Goal: Information Seeking & Learning: Check status

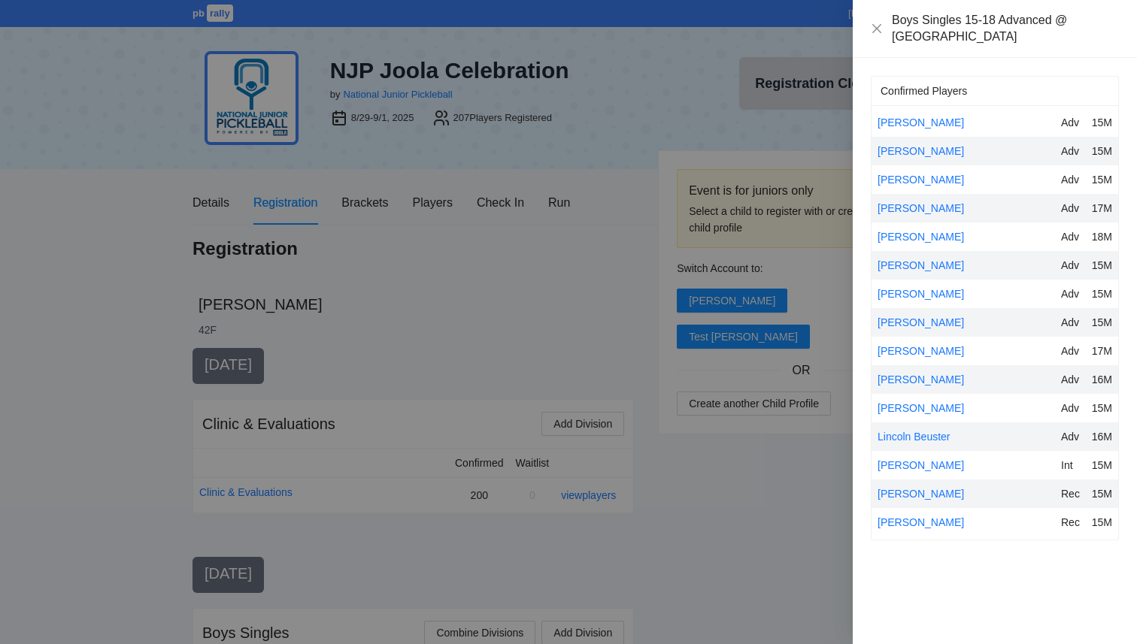
scroll to position [885, 0]
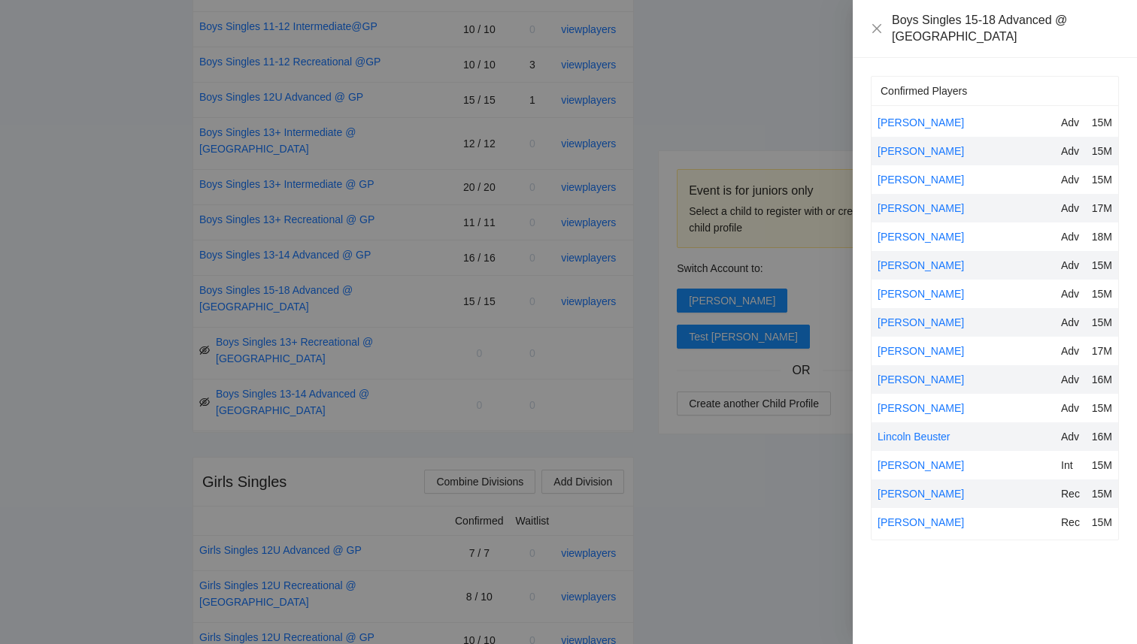
click at [111, 444] on div at bounding box center [568, 322] width 1137 height 644
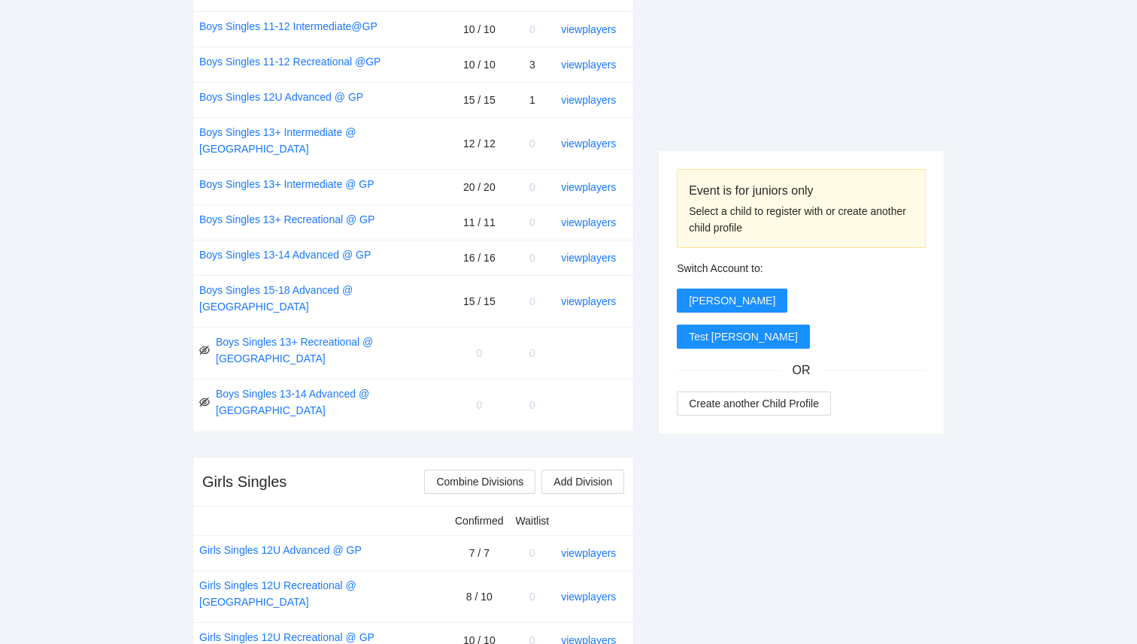
scroll to position [0, 0]
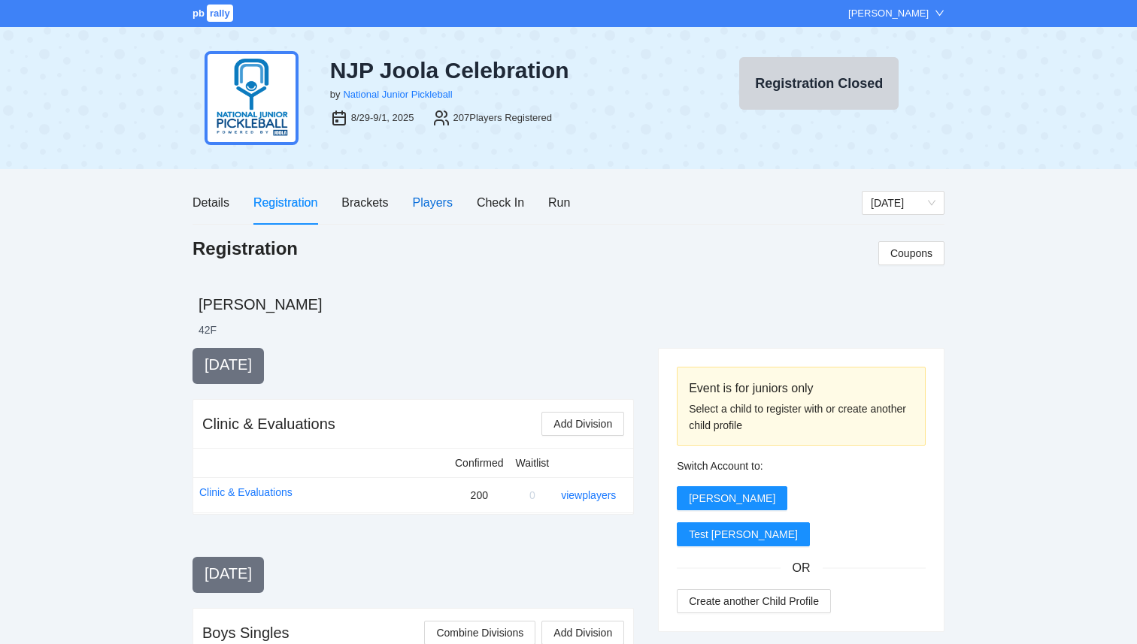
click at [438, 203] on div "Players" at bounding box center [433, 202] width 40 height 19
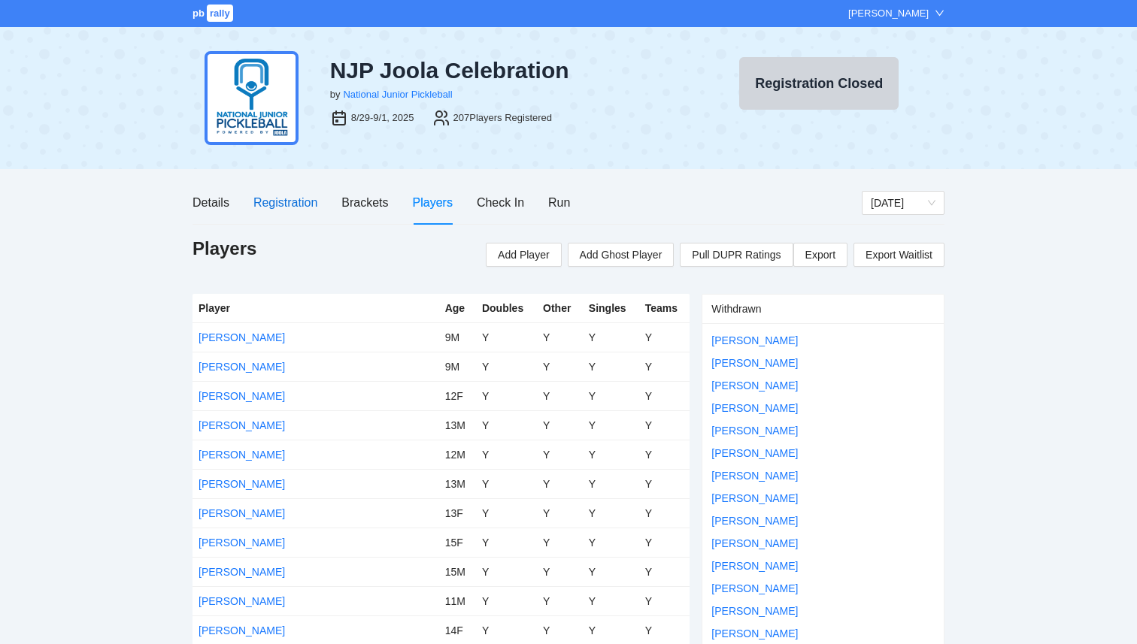
click at [280, 212] on div "Registration" at bounding box center [285, 202] width 64 height 19
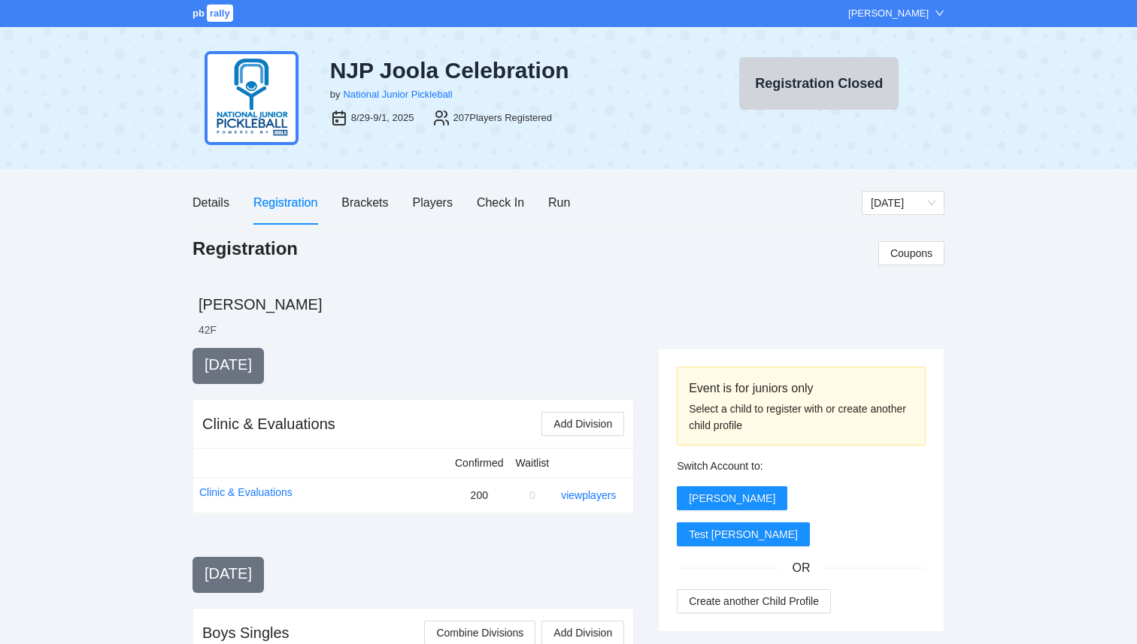
click at [214, 16] on span "rally" at bounding box center [220, 13] width 26 height 17
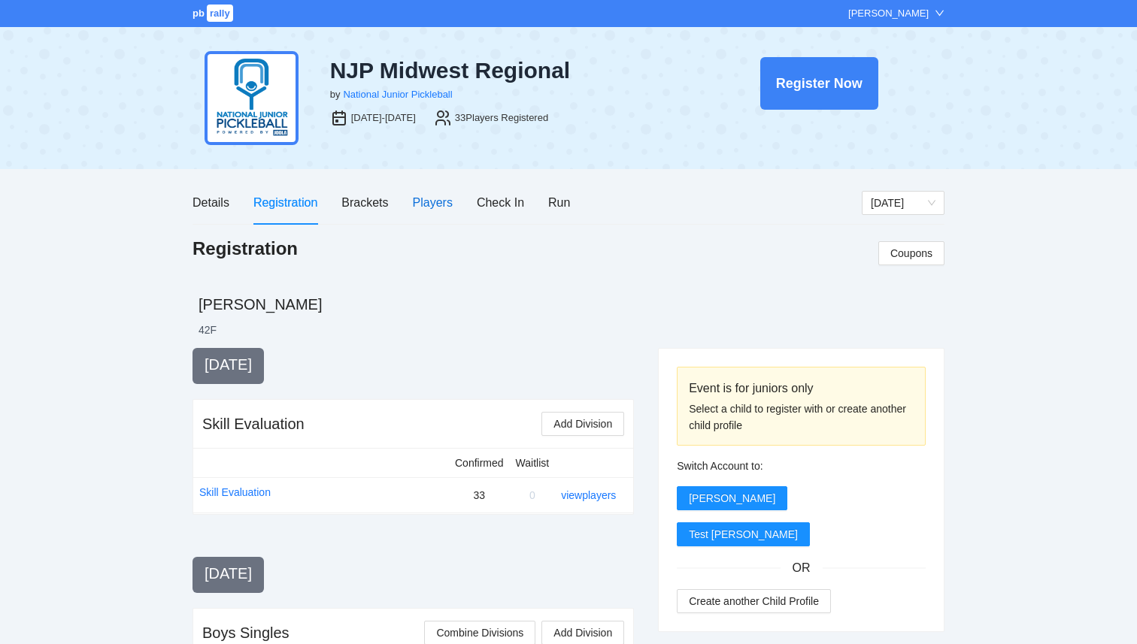
click at [432, 199] on div "Players" at bounding box center [433, 202] width 40 height 19
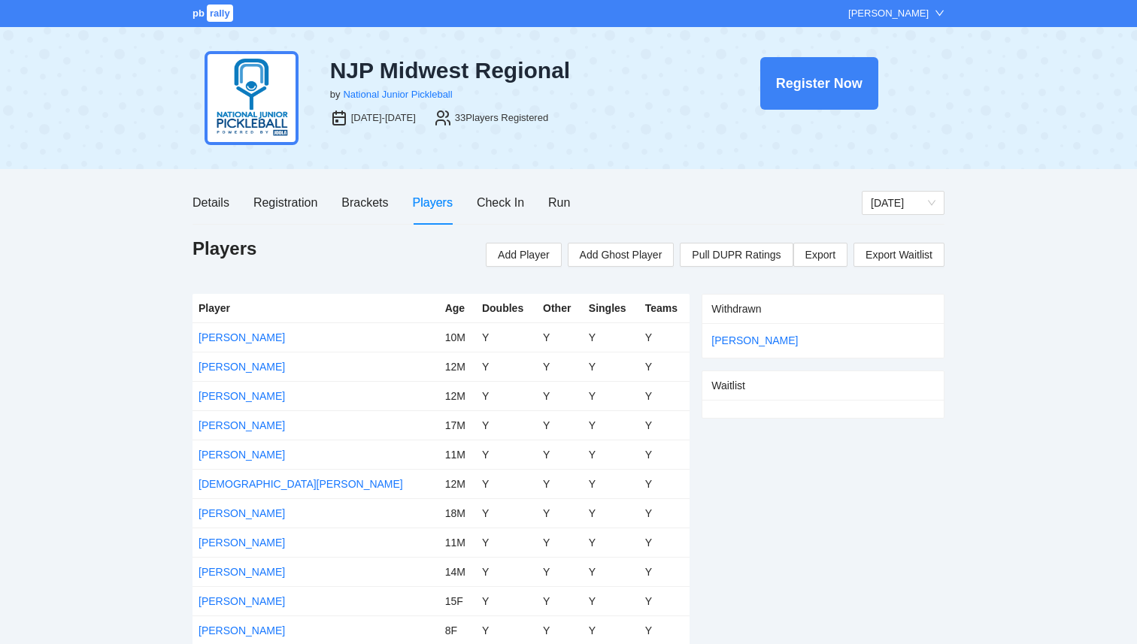
click at [218, 7] on span "rally" at bounding box center [220, 13] width 26 height 17
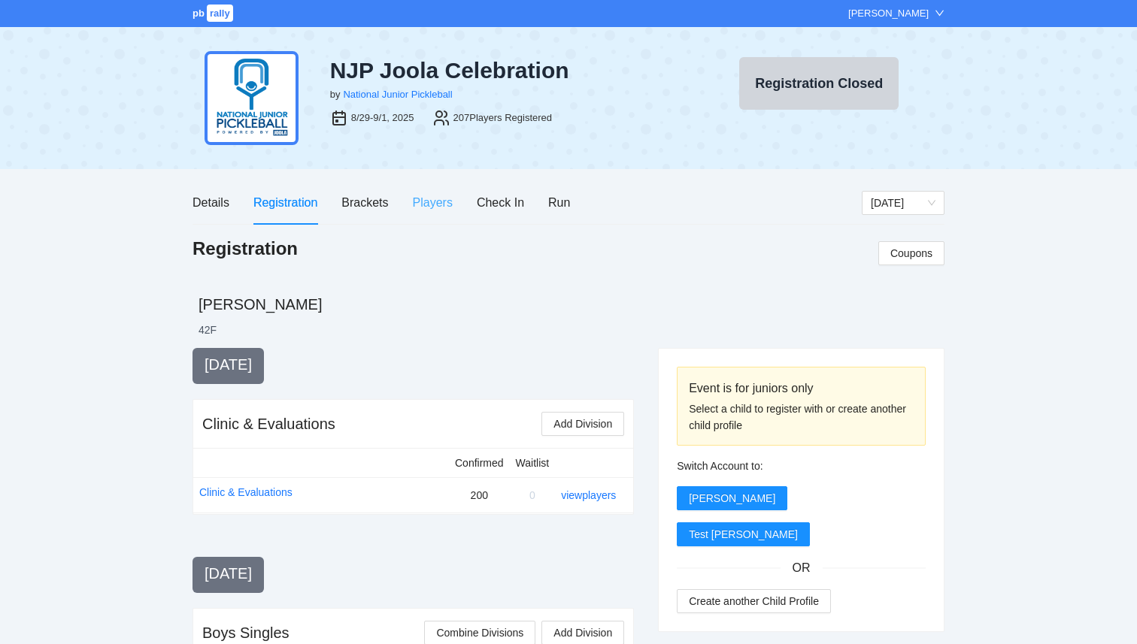
click at [422, 191] on div "Players" at bounding box center [433, 202] width 40 height 43
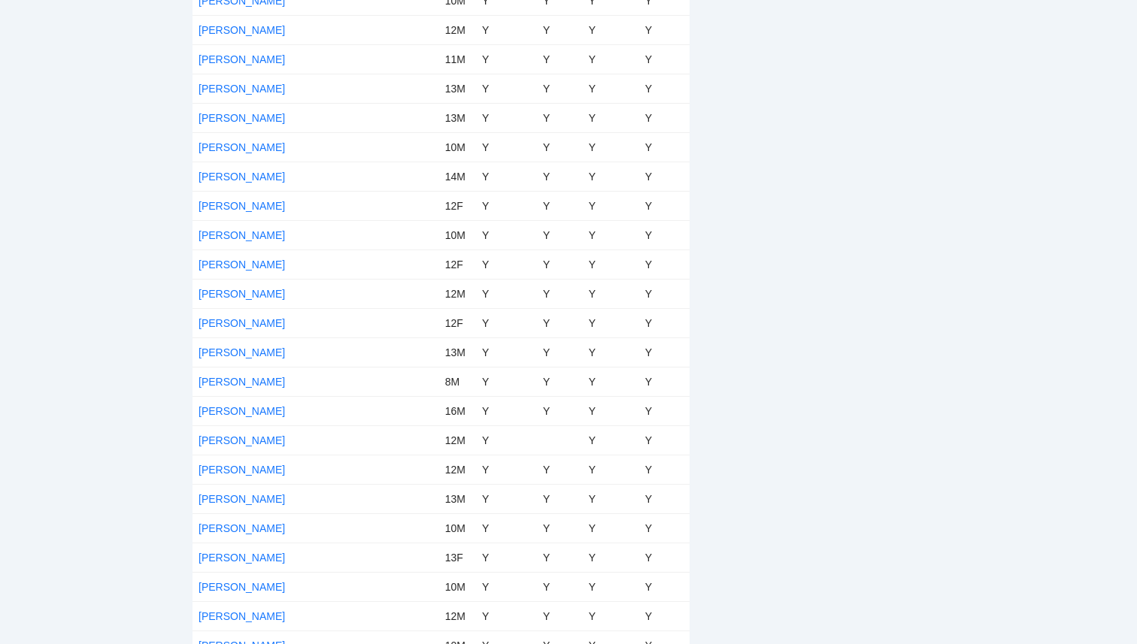
scroll to position [4841, 0]
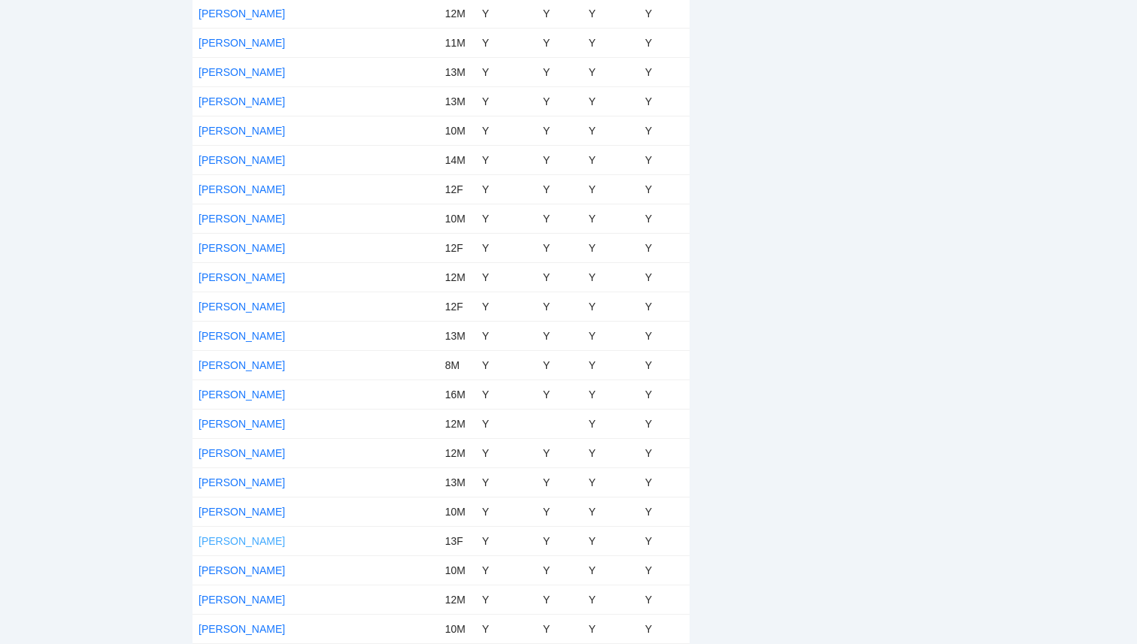
click at [219, 540] on link "Nora Sorlie" at bounding box center [242, 541] width 86 height 12
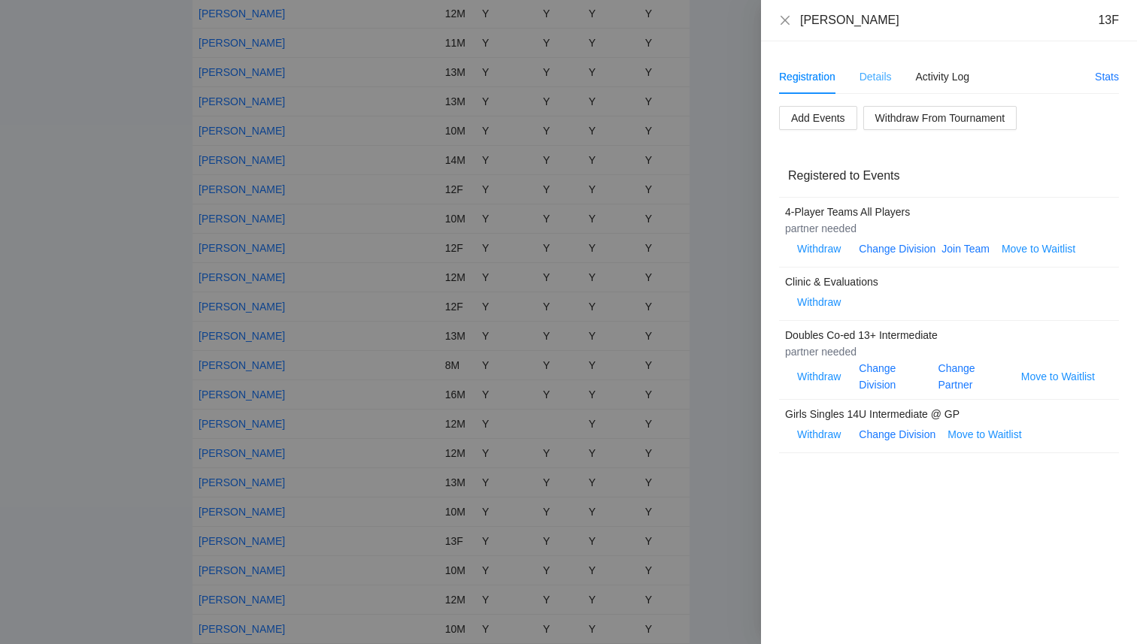
click at [871, 90] on div "Details" at bounding box center [876, 76] width 32 height 35
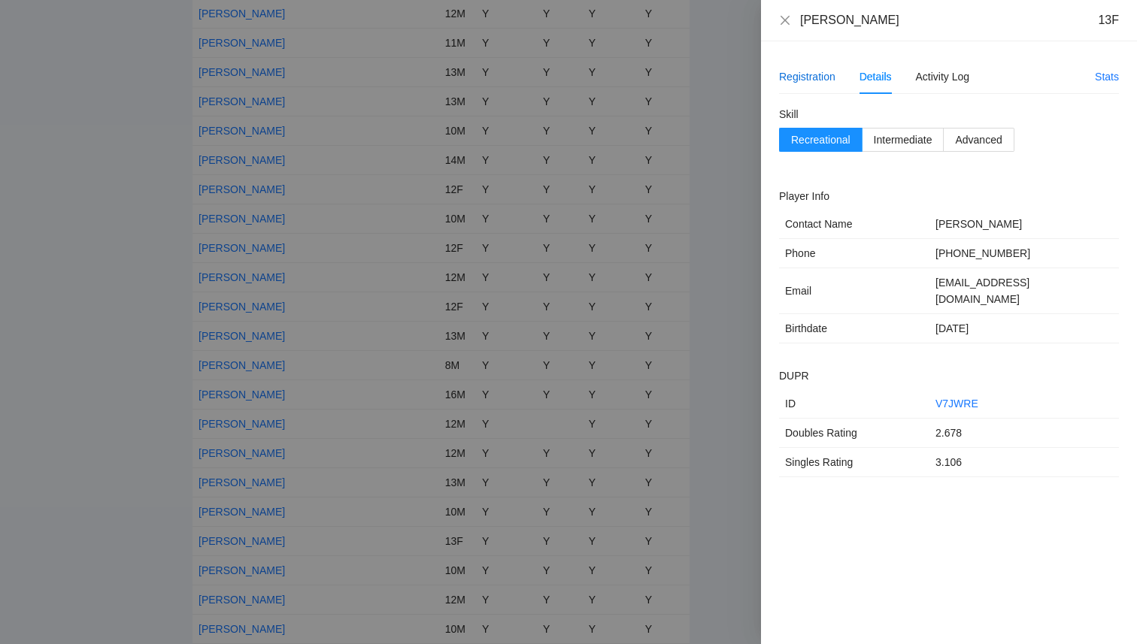
click at [813, 81] on div "Registration" at bounding box center [807, 76] width 56 height 17
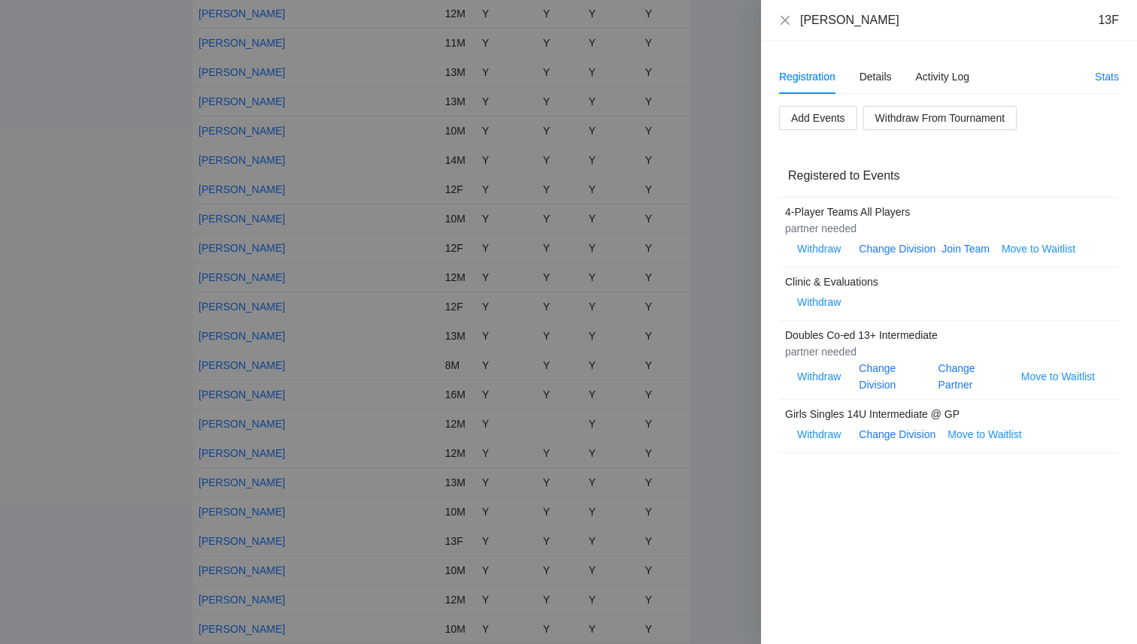
click at [116, 146] on div at bounding box center [568, 322] width 1137 height 644
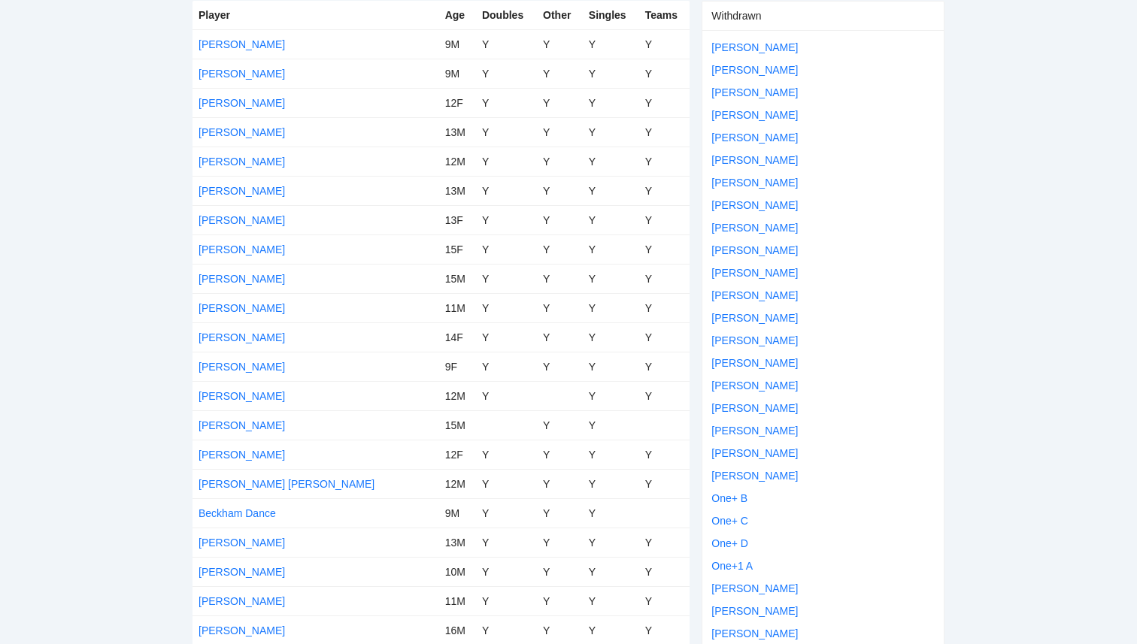
scroll to position [0, 0]
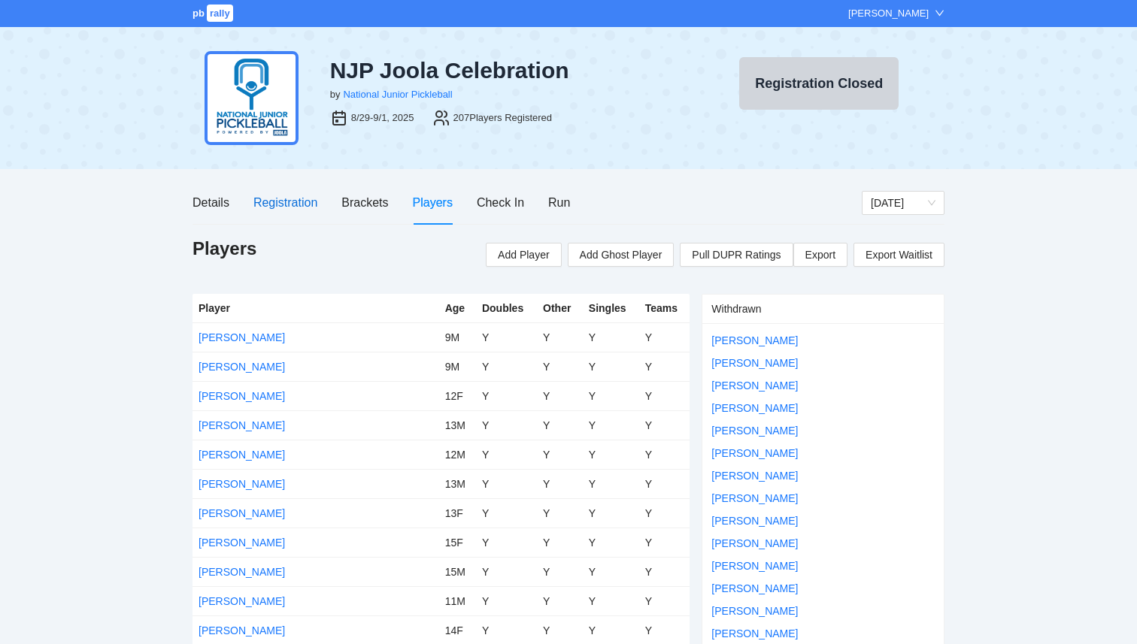
click at [259, 211] on div "Registration" at bounding box center [285, 202] width 64 height 19
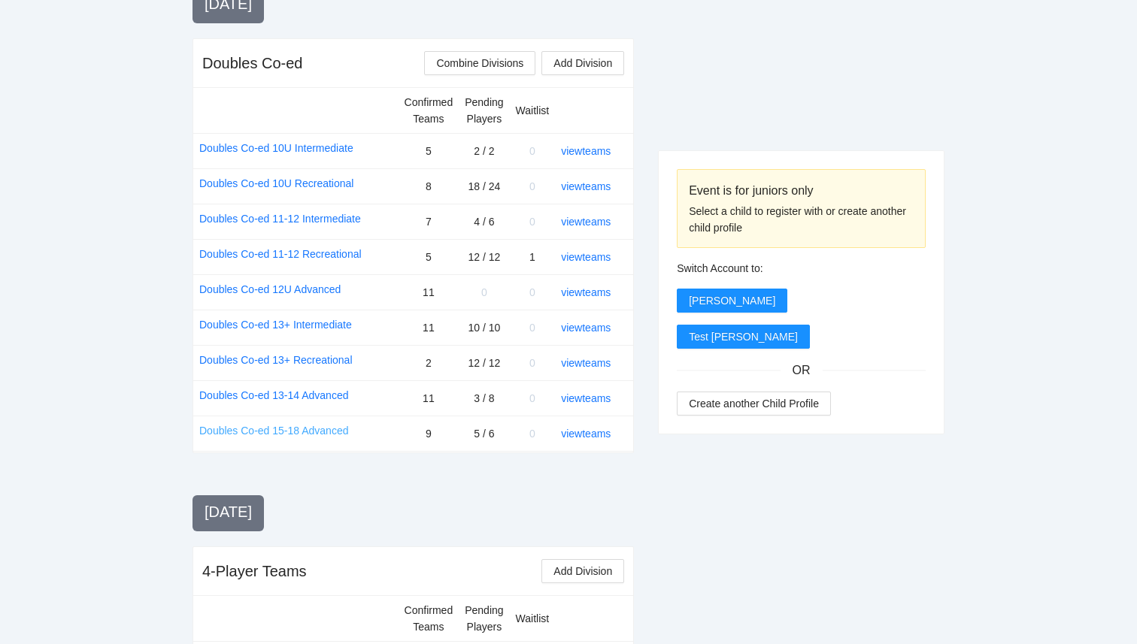
scroll to position [1712, 0]
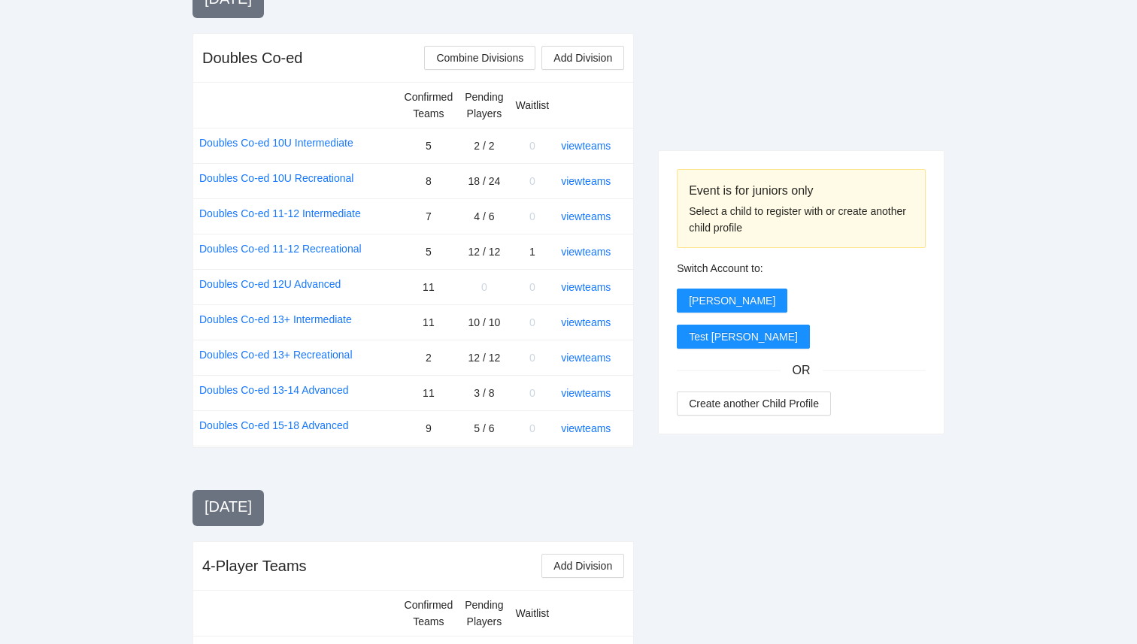
click at [289, 644] on link "4-Player Teams All Players" at bounding box center [261, 656] width 125 height 17
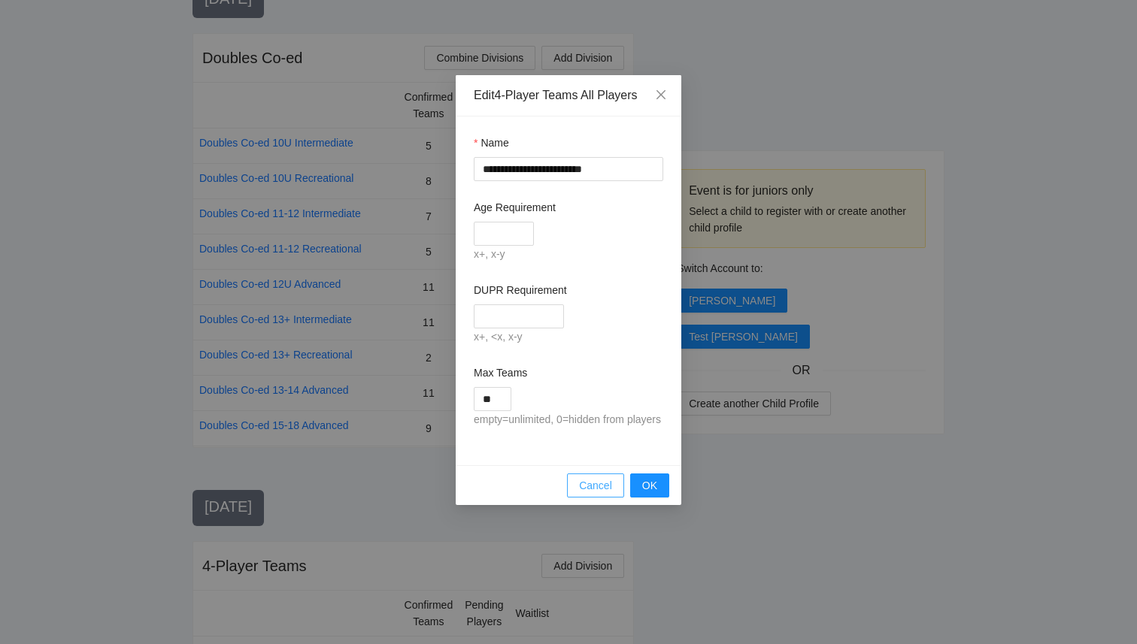
click at [585, 494] on span "Cancel" at bounding box center [595, 486] width 33 height 17
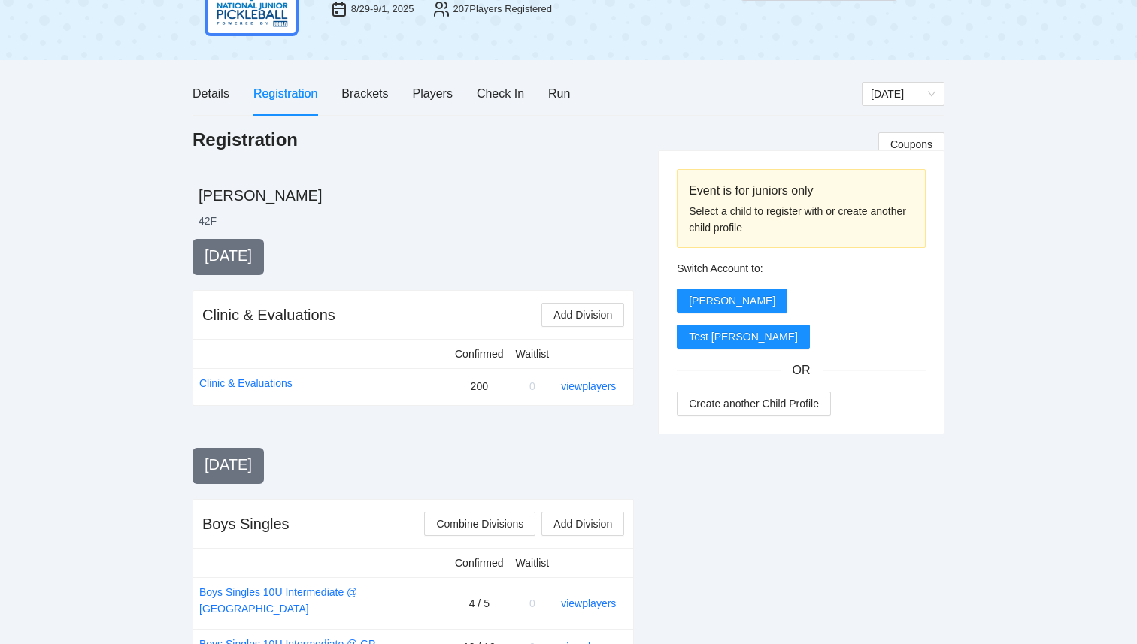
scroll to position [0, 0]
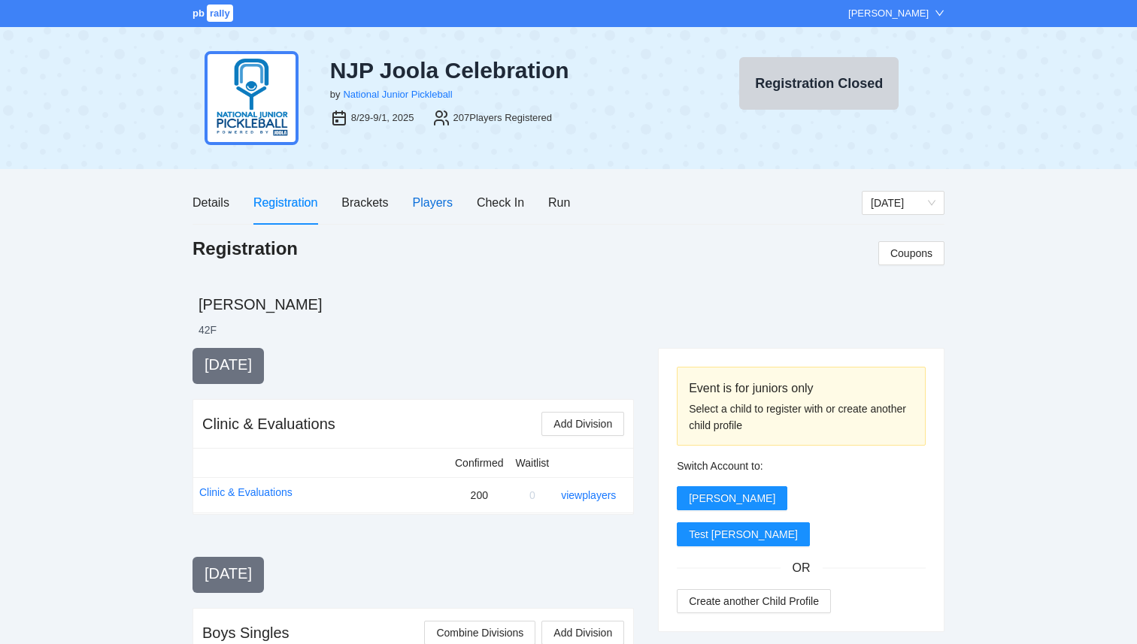
click at [417, 202] on div "Players" at bounding box center [433, 202] width 40 height 19
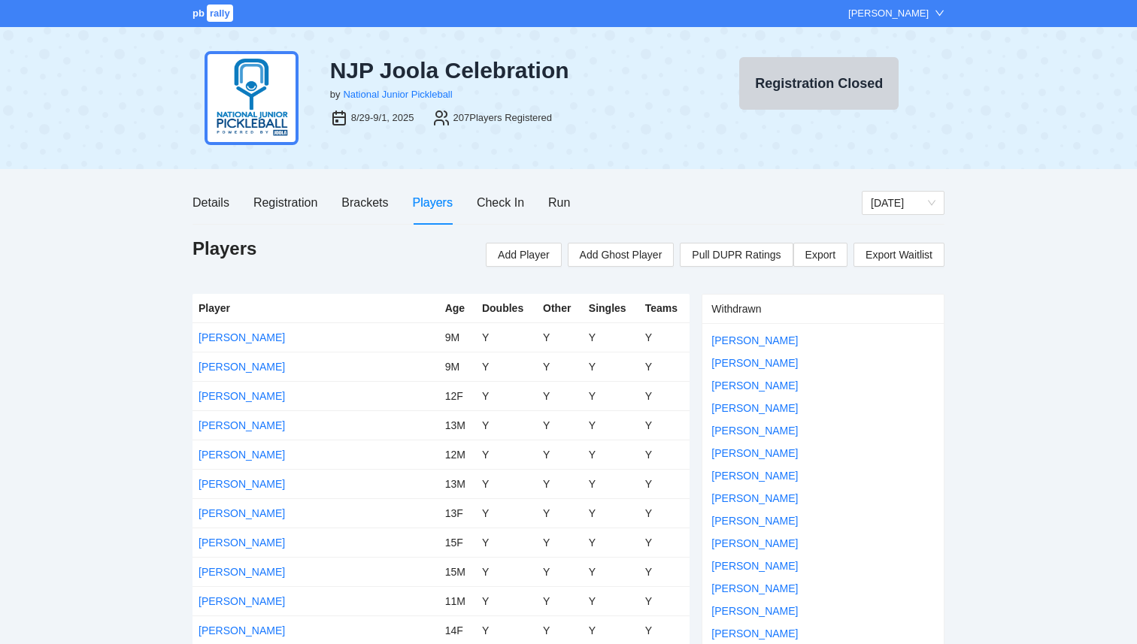
scroll to position [8, 0]
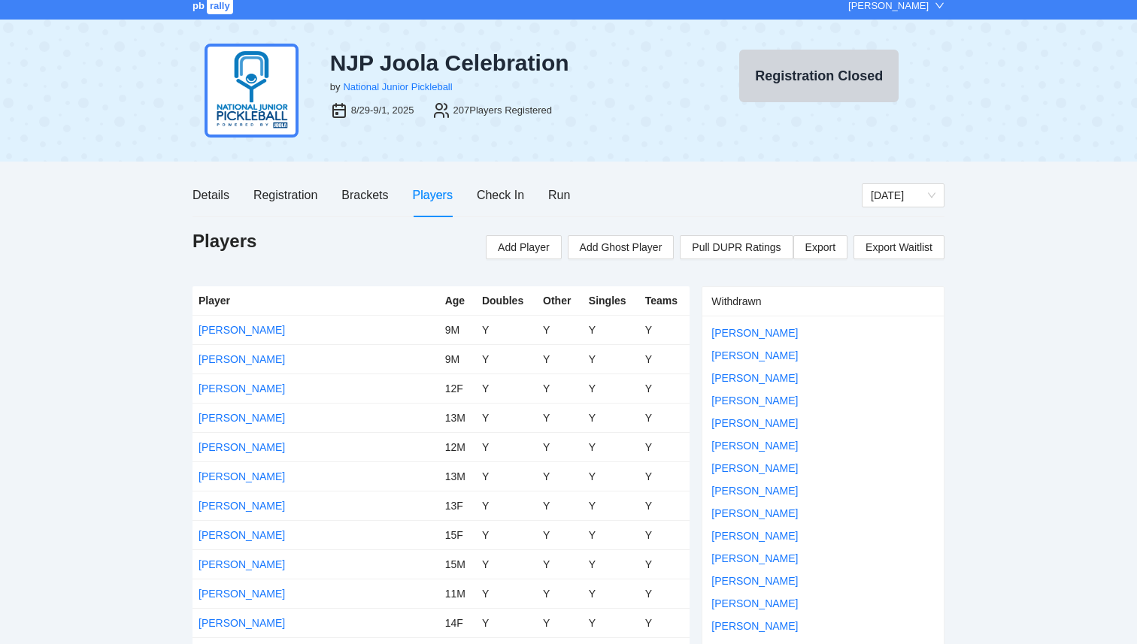
click at [201, 10] on span "pb" at bounding box center [199, 5] width 12 height 11
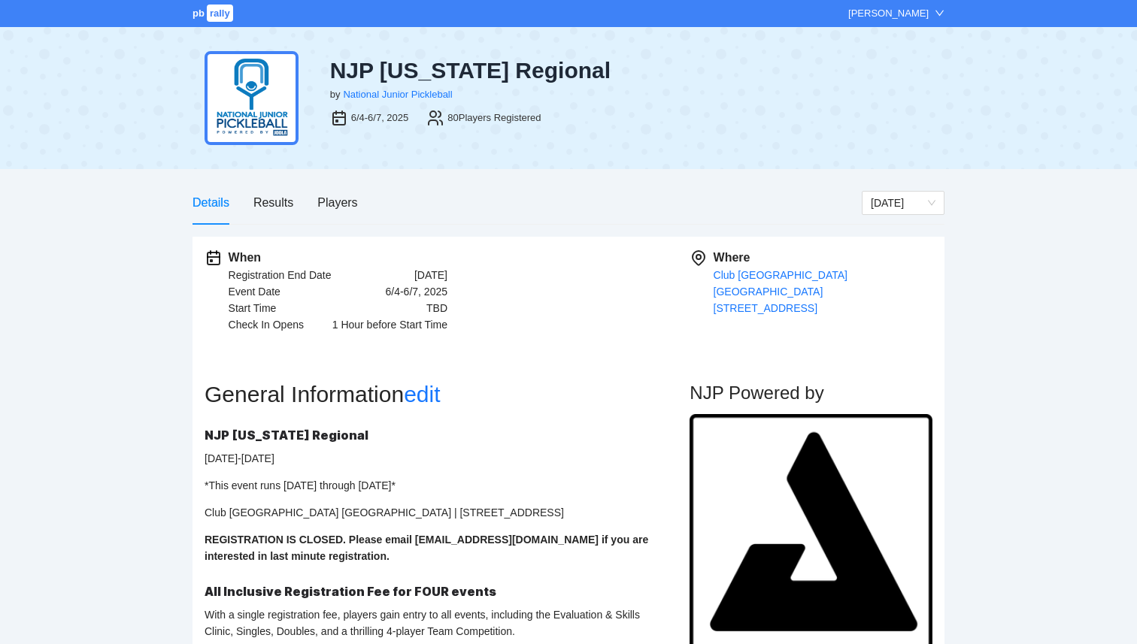
click at [293, 208] on div "Details Results Players" at bounding box center [275, 202] width 165 height 43
click at [276, 207] on div "Results" at bounding box center [273, 202] width 40 height 19
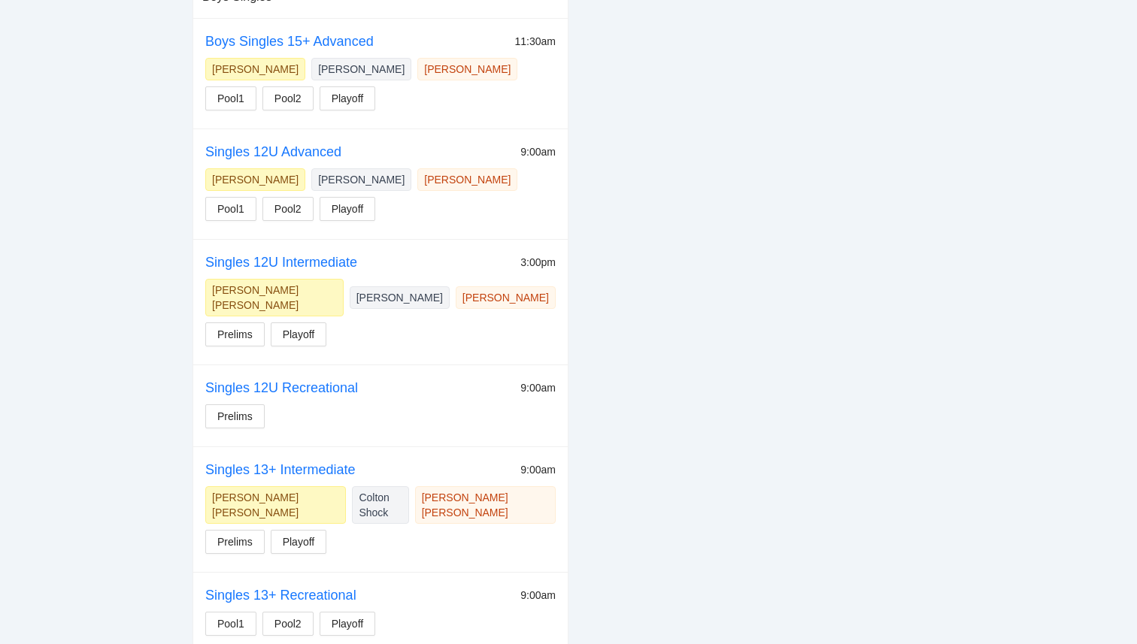
scroll to position [514, 0]
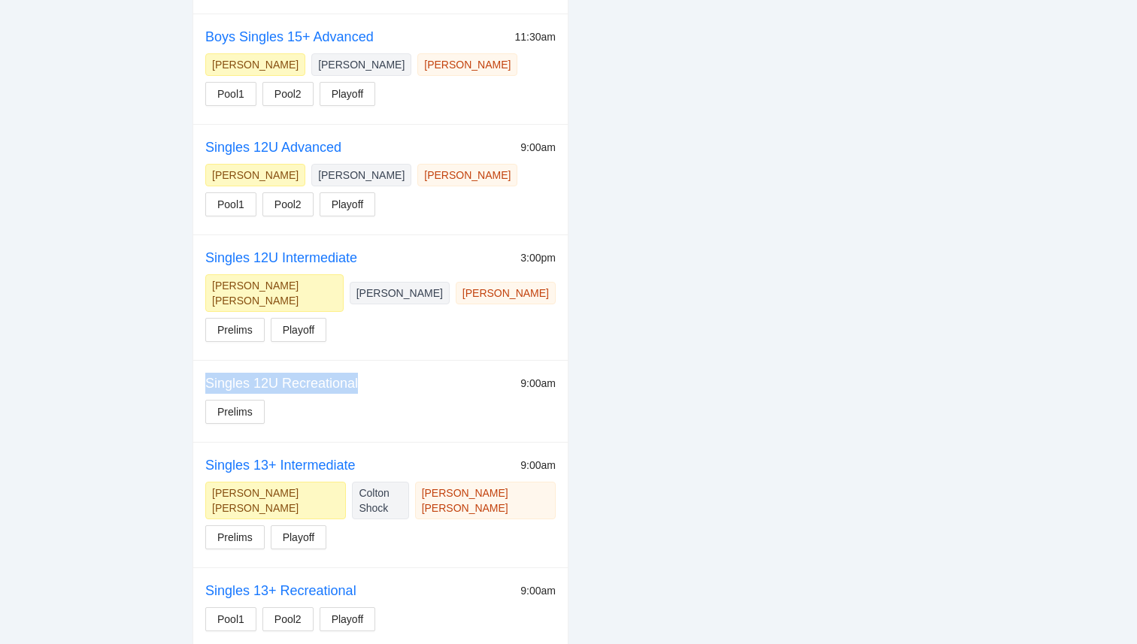
drag, startPoint x: 365, startPoint y: 369, endPoint x: 209, endPoint y: 365, distance: 156.5
click at [209, 373] on div "Singles 12U Recreational 9:00am" at bounding box center [380, 383] width 350 height 21
copy link "Singles 12U Recreational"
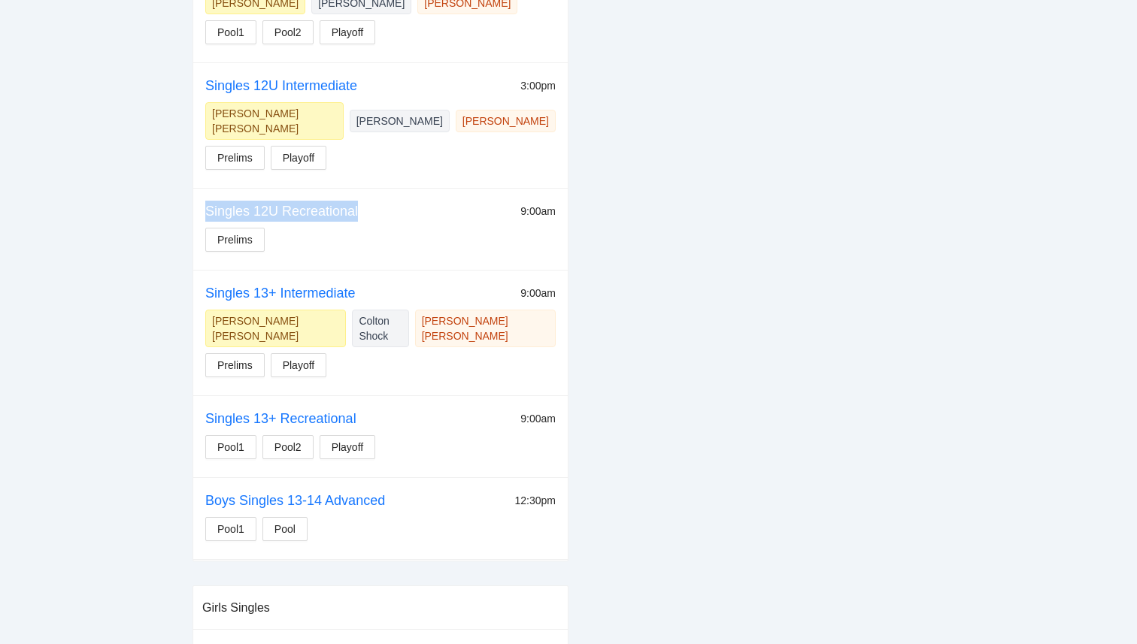
scroll to position [689, 0]
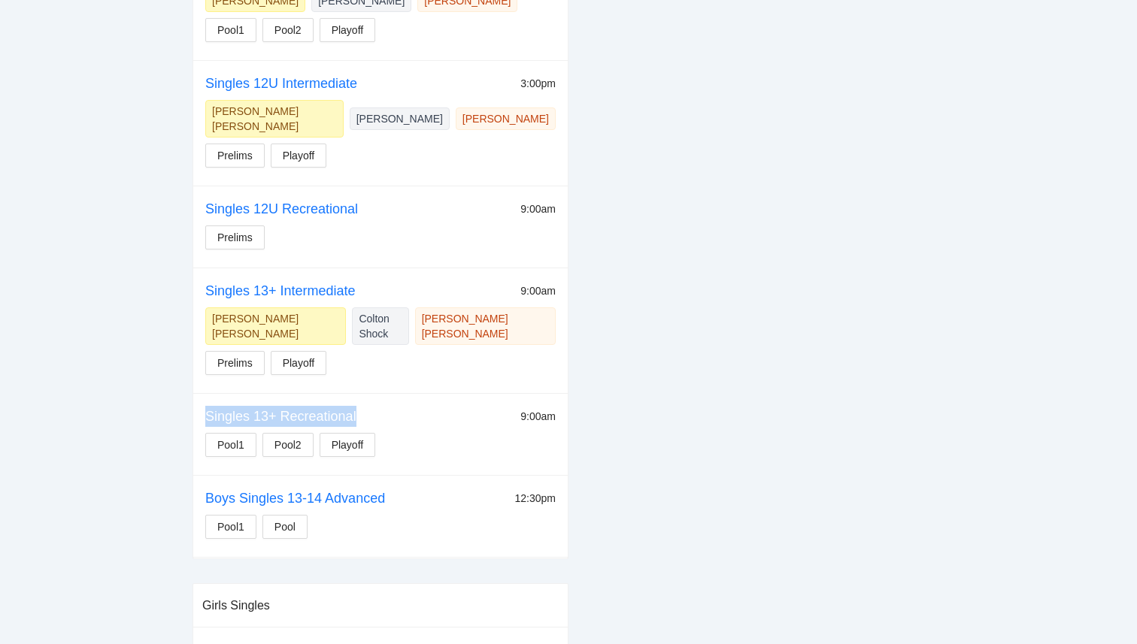
drag, startPoint x: 368, startPoint y: 390, endPoint x: 194, endPoint y: 382, distance: 174.6
click at [194, 393] on td "Singles 13+ Recreational 9:00am Pool1 Pool2 Playoff" at bounding box center [380, 434] width 374 height 82
copy link "Singles 13+ Recreational"
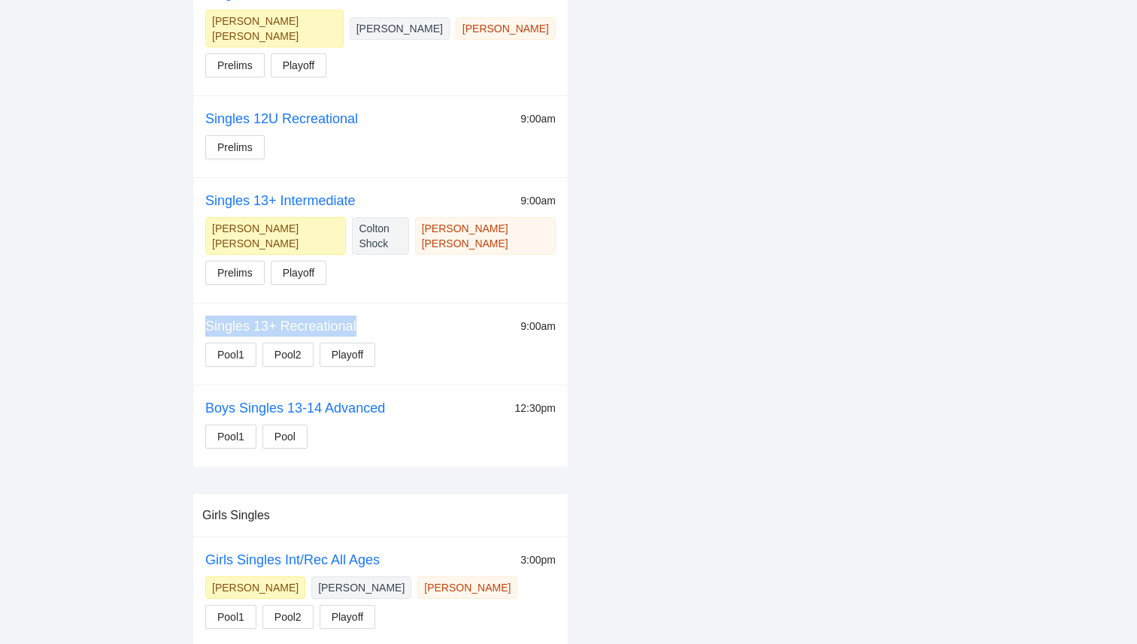
scroll to position [794, 0]
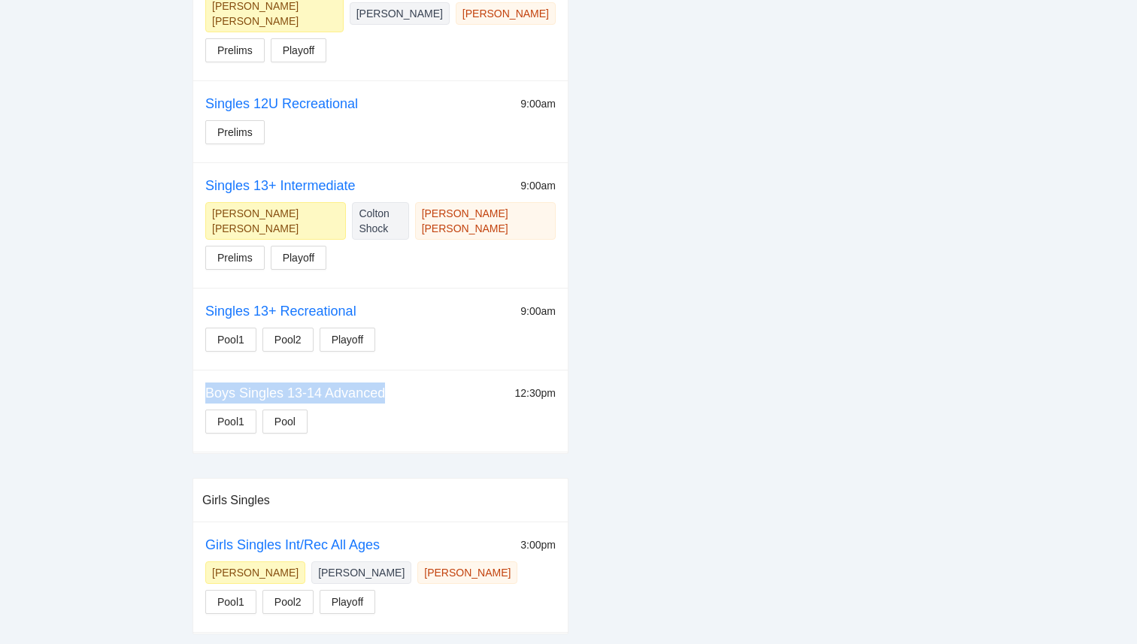
drag, startPoint x: 406, startPoint y: 362, endPoint x: 201, endPoint y: 364, distance: 205.3
click at [201, 370] on td "Boys Singles 13-14 Advanced 12:30pm Pool1 Pool" at bounding box center [380, 411] width 374 height 82
copy link "Boys Singles 13-14 Advanced"
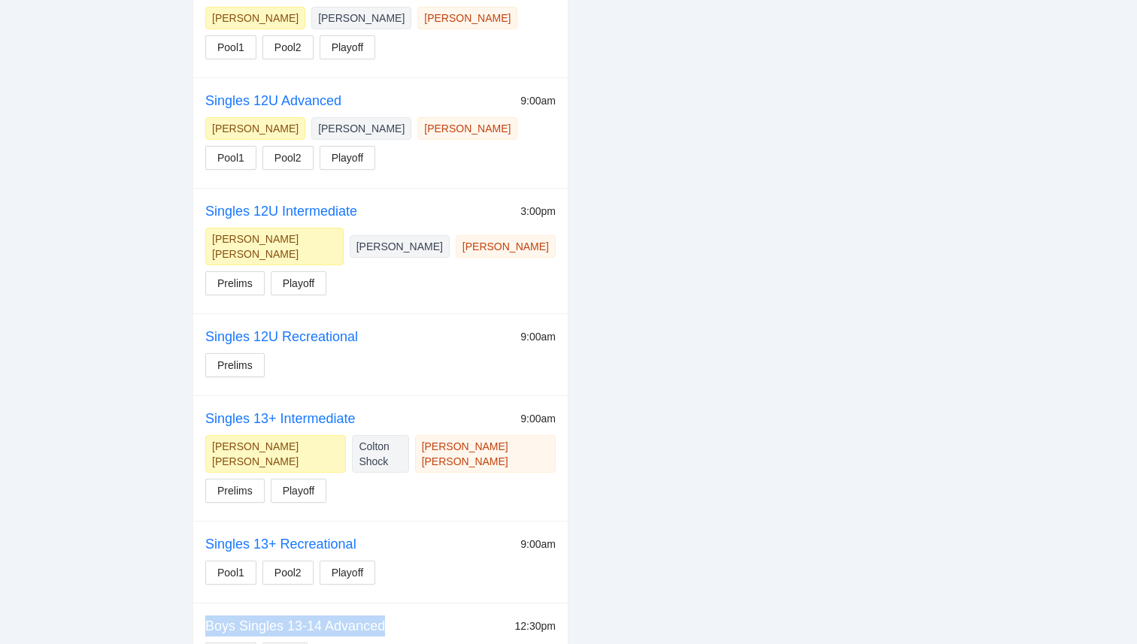
scroll to position [553, 0]
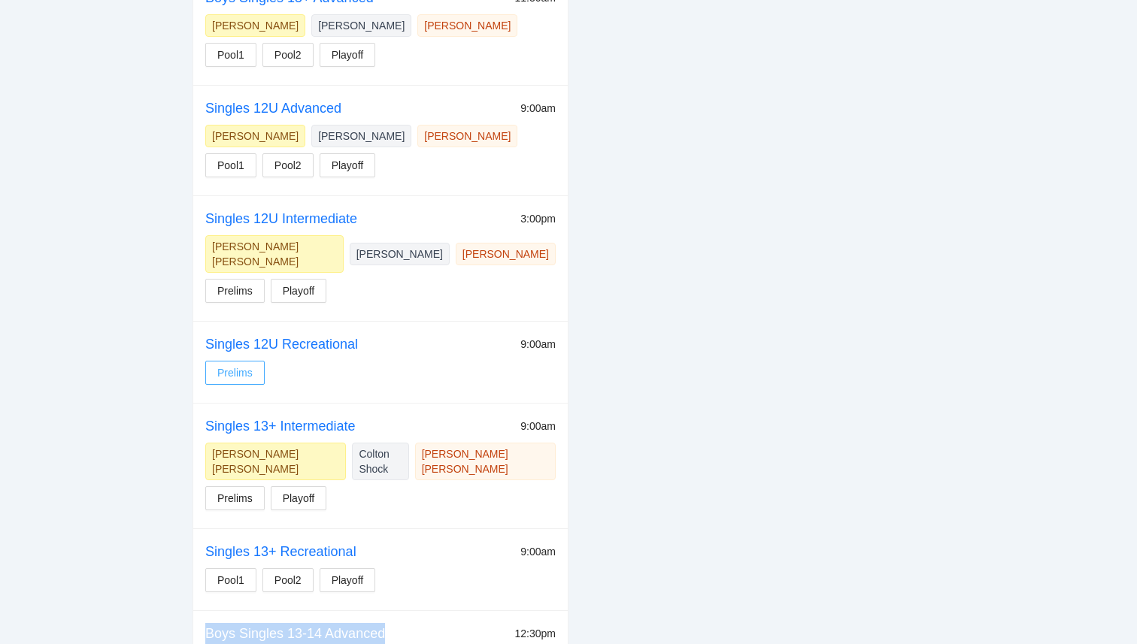
click at [229, 365] on span "Prelims" at bounding box center [234, 373] width 35 height 17
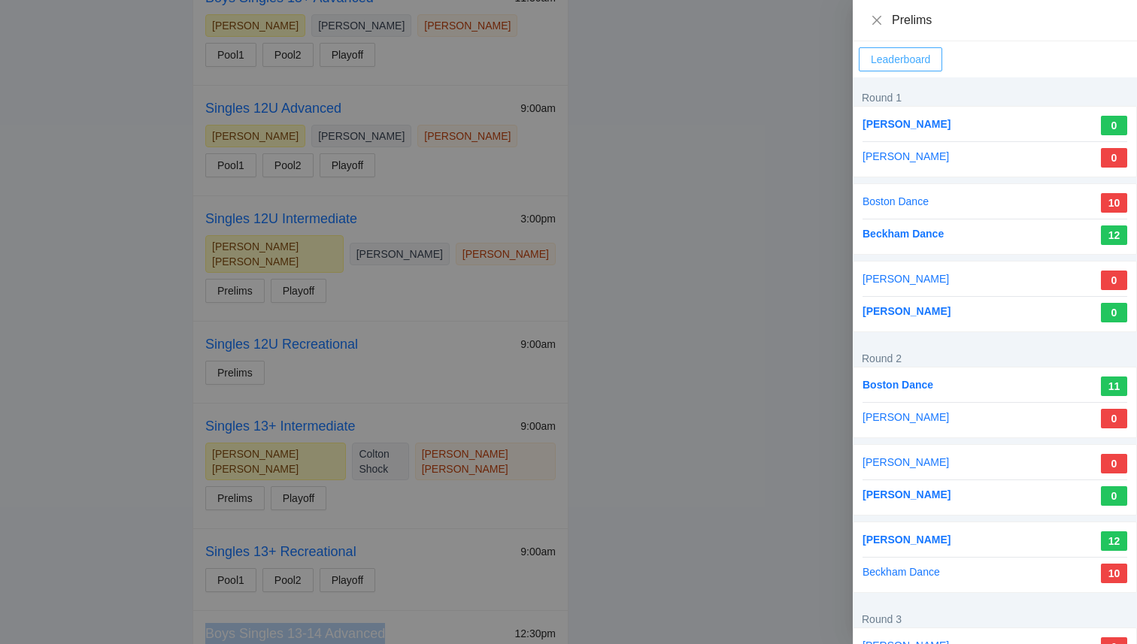
click at [908, 56] on span "Leaderboard" at bounding box center [900, 59] width 59 height 17
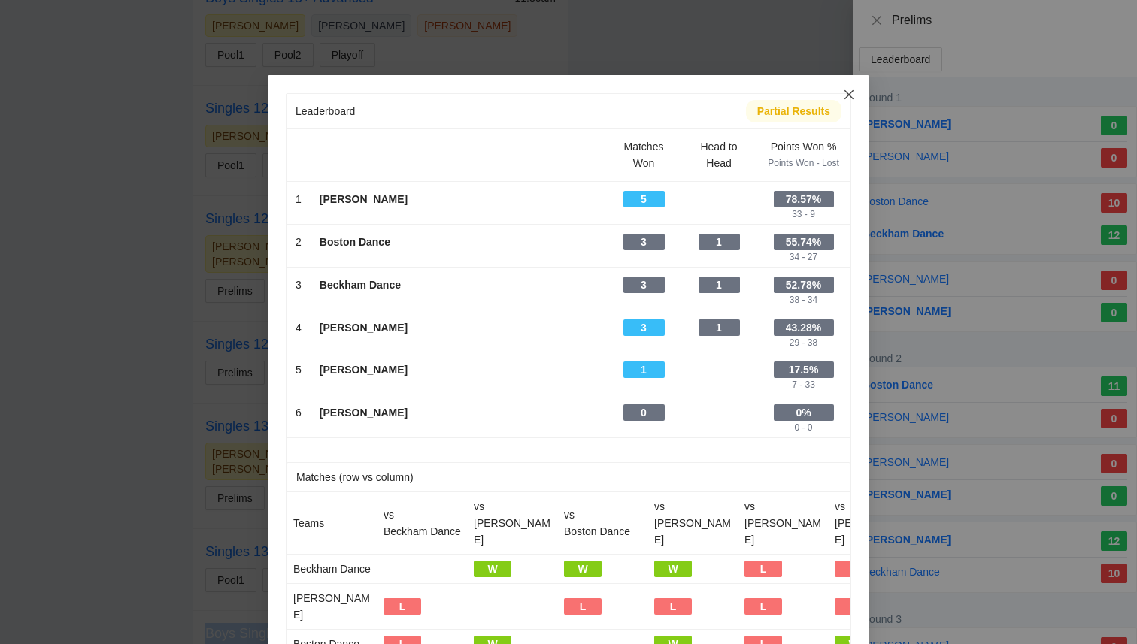
click at [850, 85] on span "Close" at bounding box center [849, 95] width 41 height 41
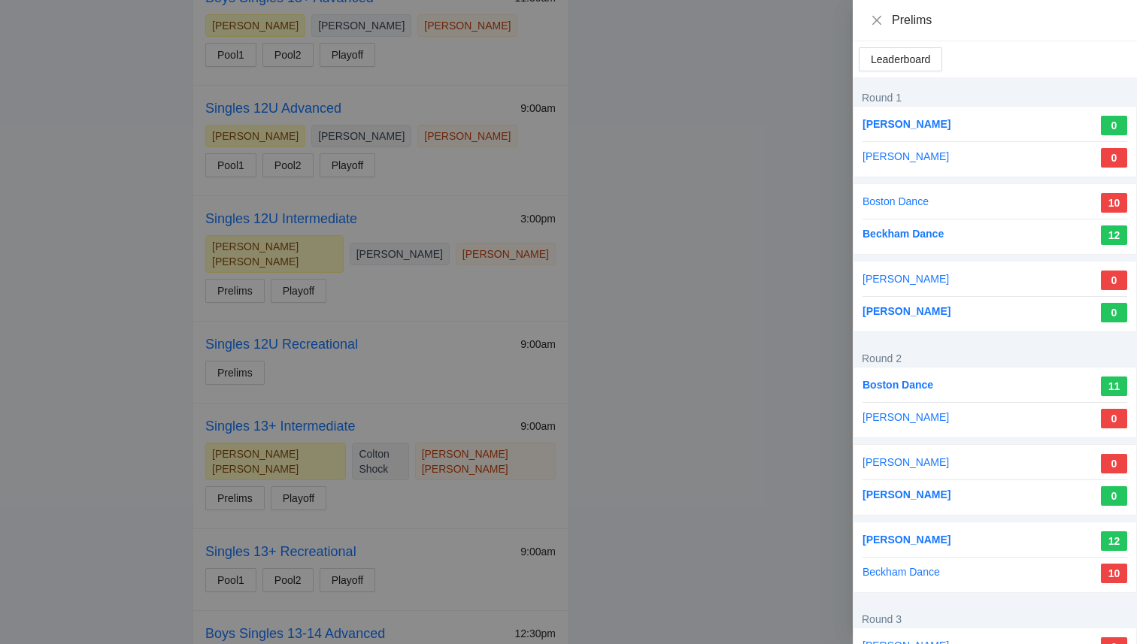
click at [753, 162] on div at bounding box center [568, 322] width 1137 height 644
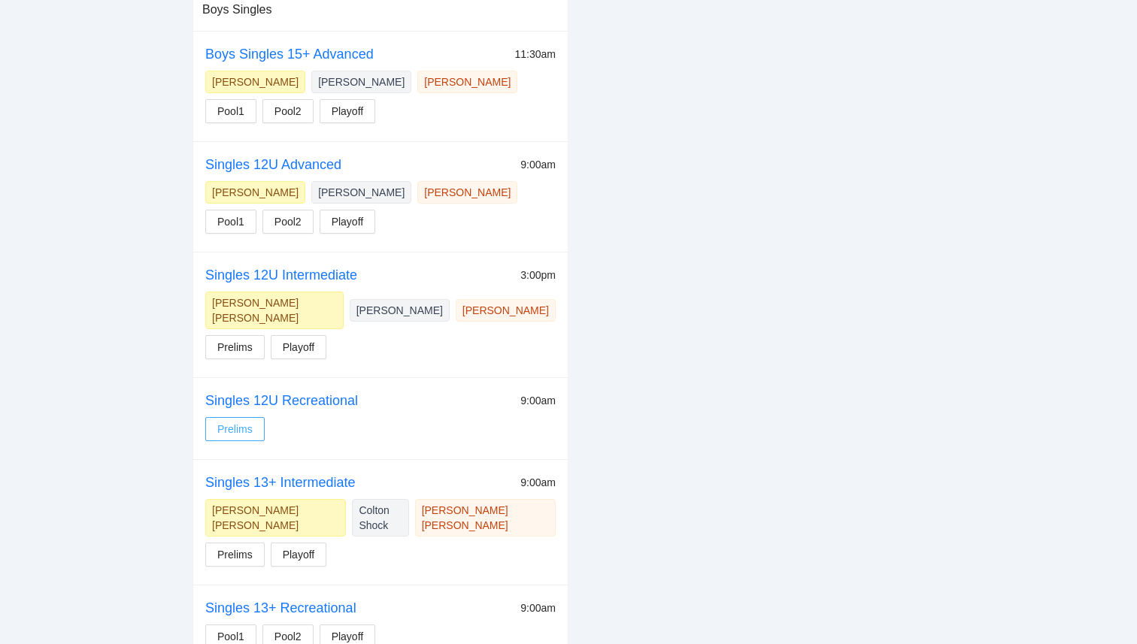
scroll to position [504, 0]
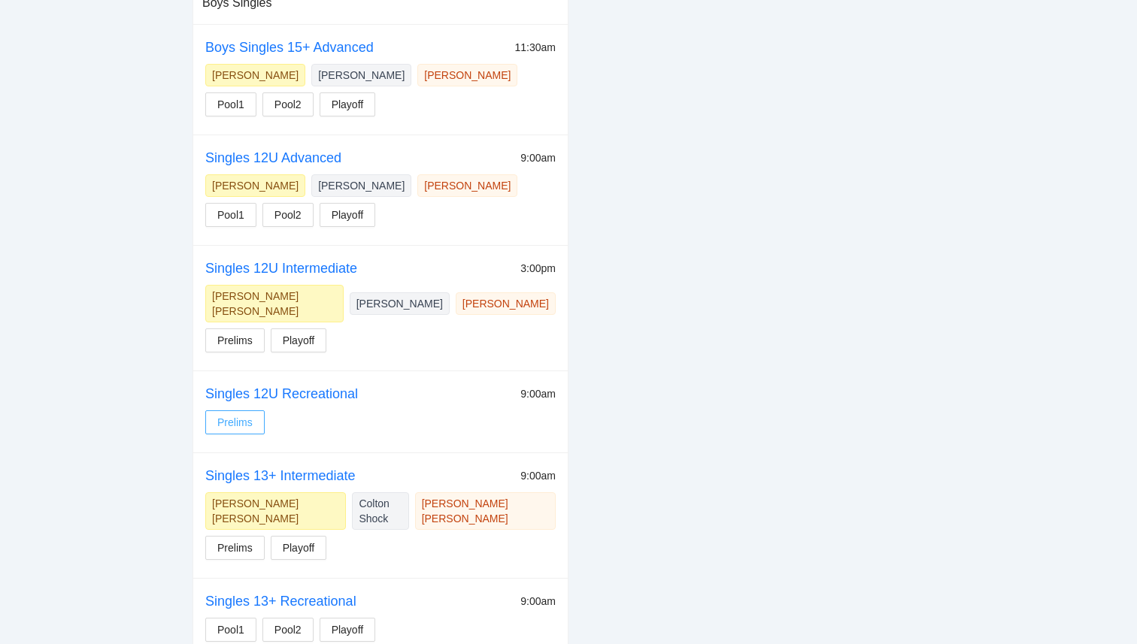
click at [229, 414] on span "Prelims" at bounding box center [234, 422] width 35 height 17
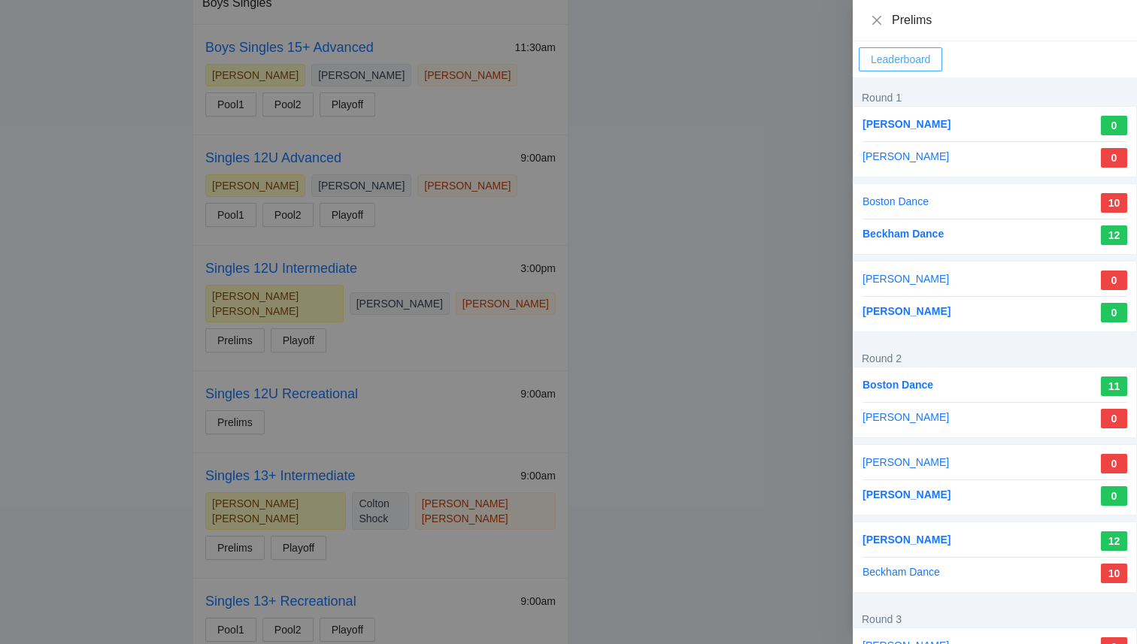
click at [920, 61] on span "Leaderboard" at bounding box center [900, 59] width 59 height 17
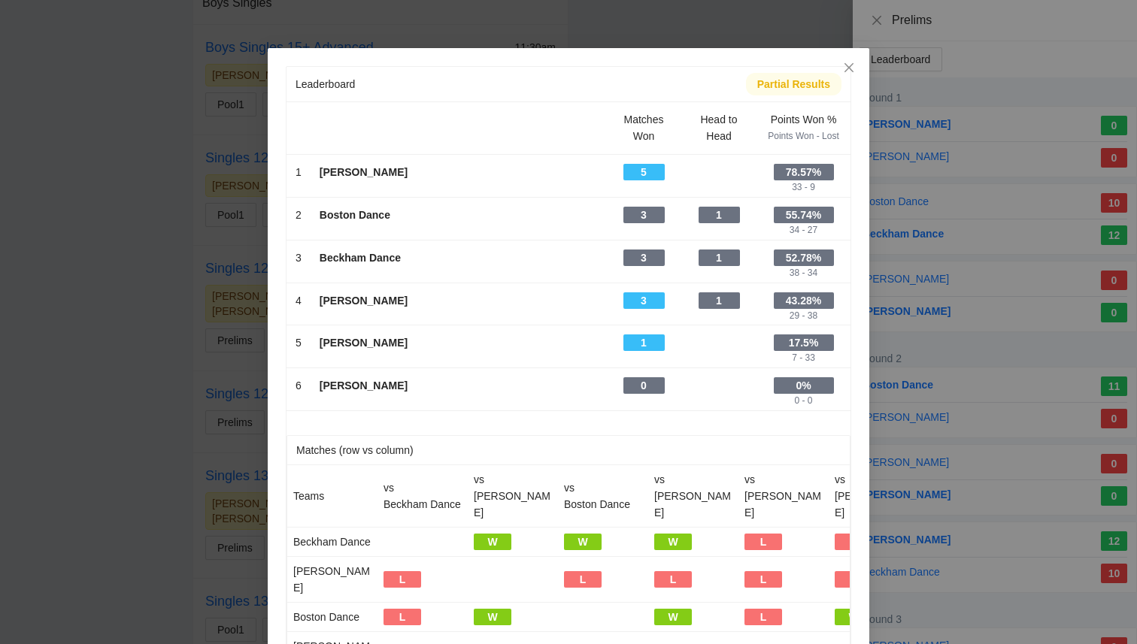
scroll to position [29, 0]
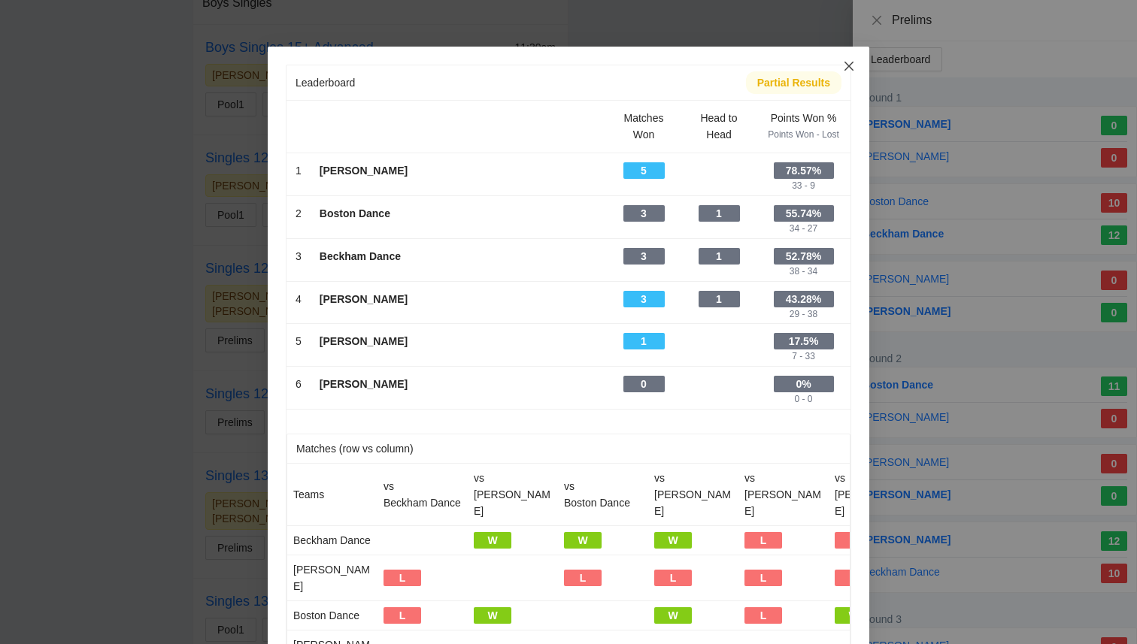
click at [847, 60] on icon "close" at bounding box center [849, 66] width 12 height 12
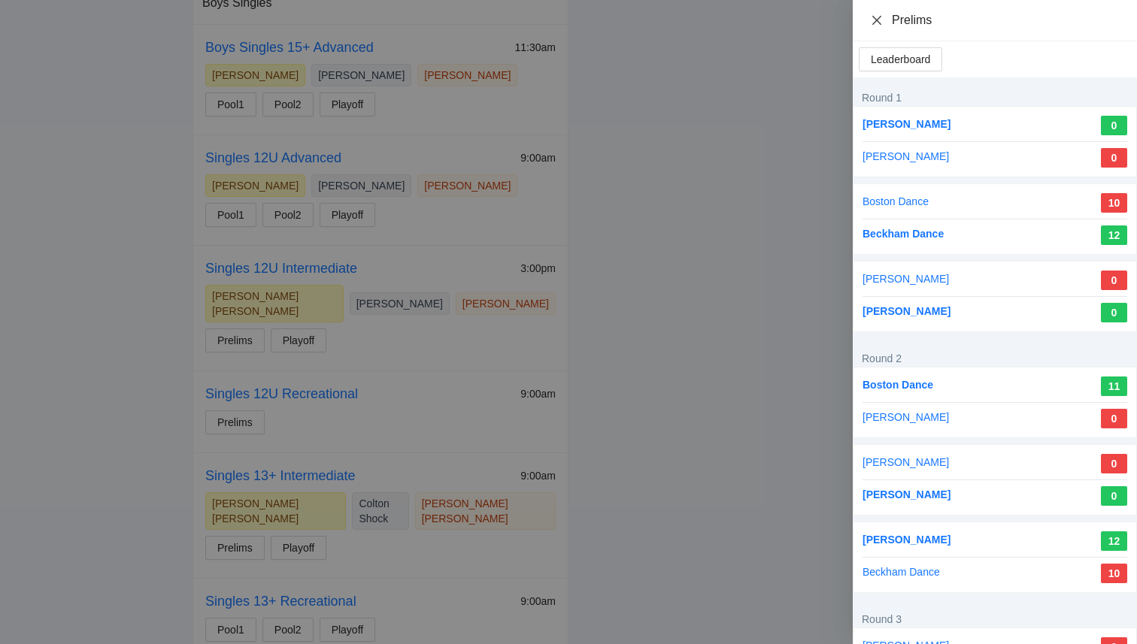
click at [873, 24] on icon "close" at bounding box center [876, 19] width 9 height 9
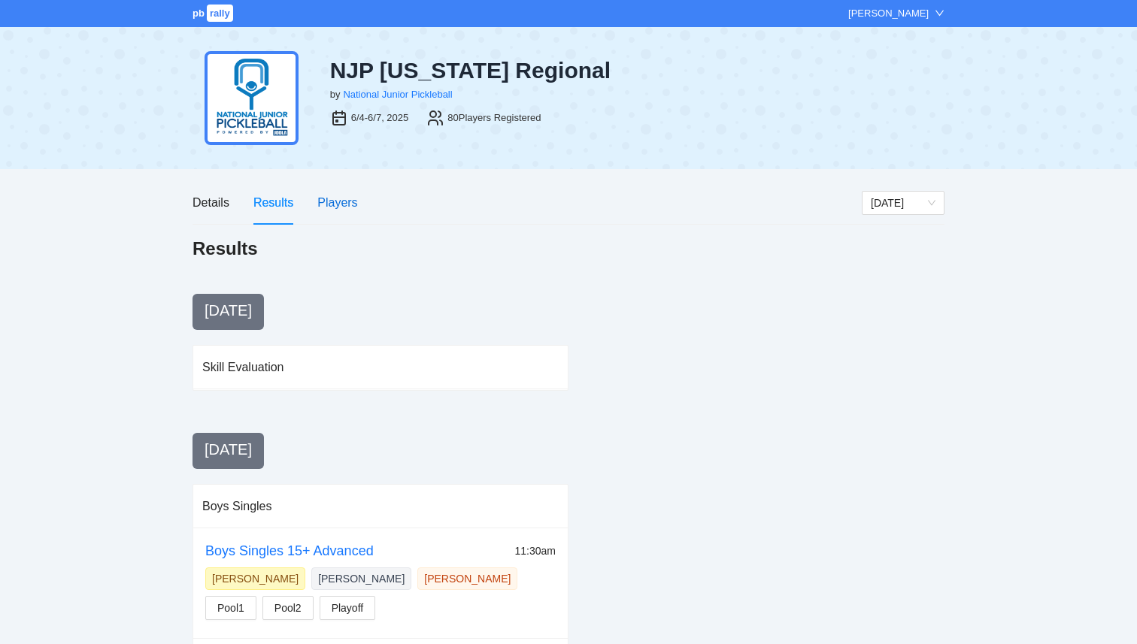
click at [334, 208] on div "Players" at bounding box center [337, 202] width 40 height 19
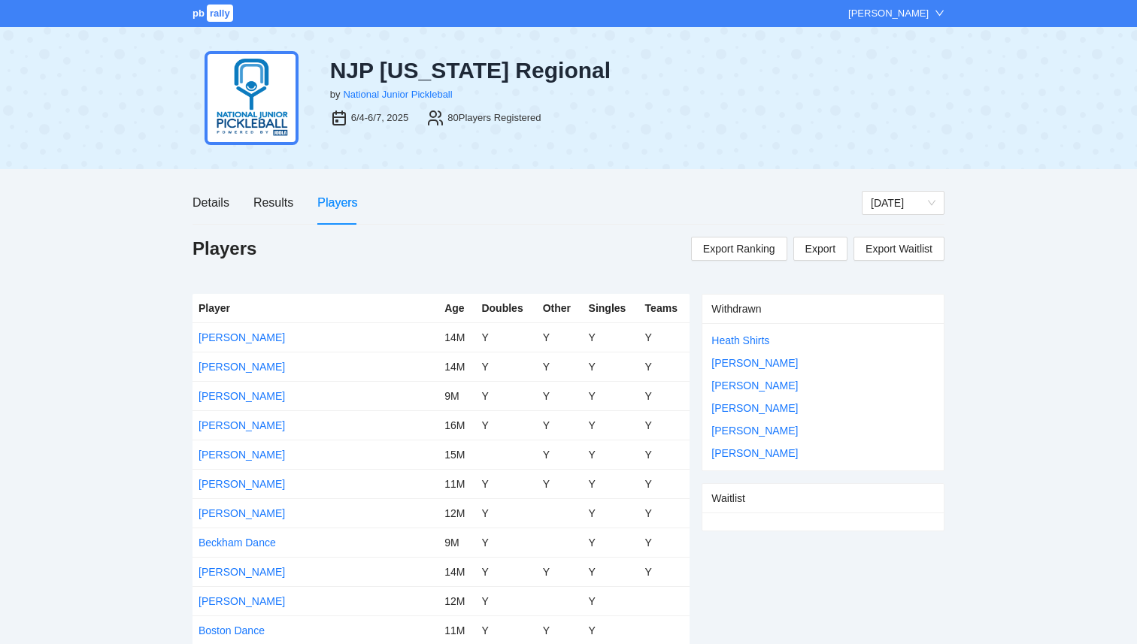
click at [244, 372] on td "Adam Cheney" at bounding box center [316, 366] width 246 height 29
click at [246, 367] on link "Adam Cheney" at bounding box center [242, 367] width 86 height 12
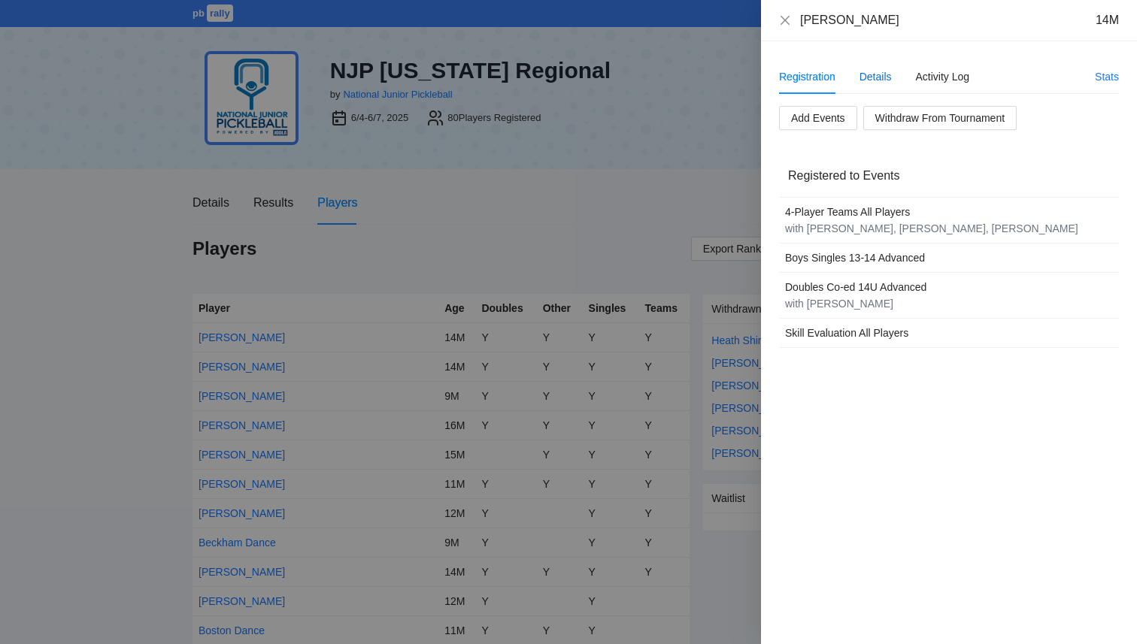
click at [878, 80] on div "Details" at bounding box center [876, 76] width 32 height 17
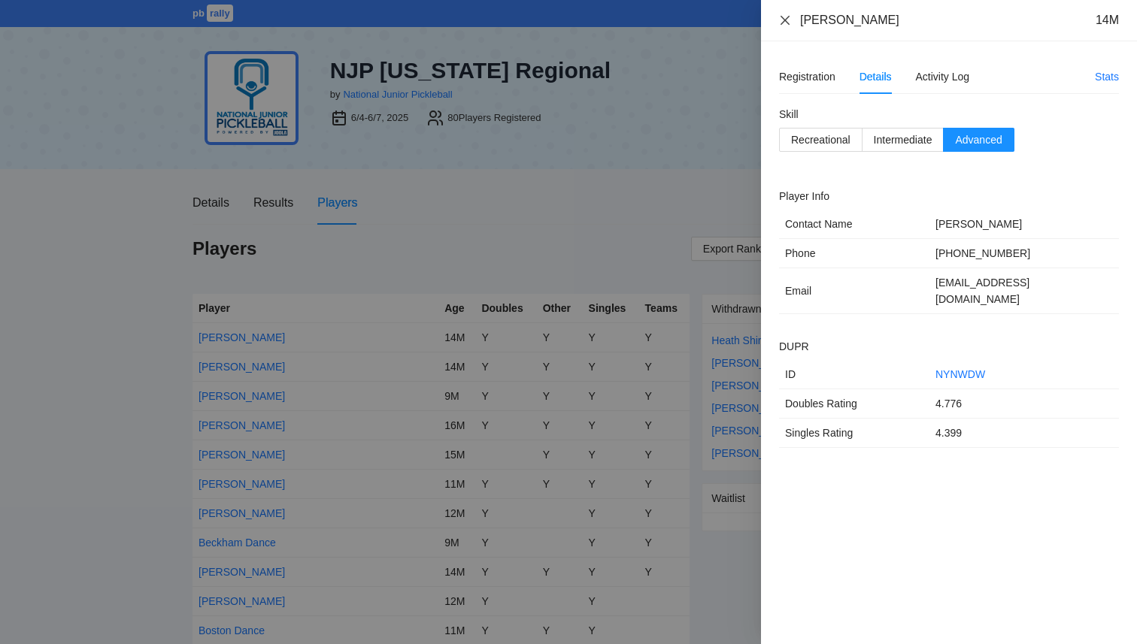
click at [788, 20] on icon "close" at bounding box center [785, 20] width 12 height 12
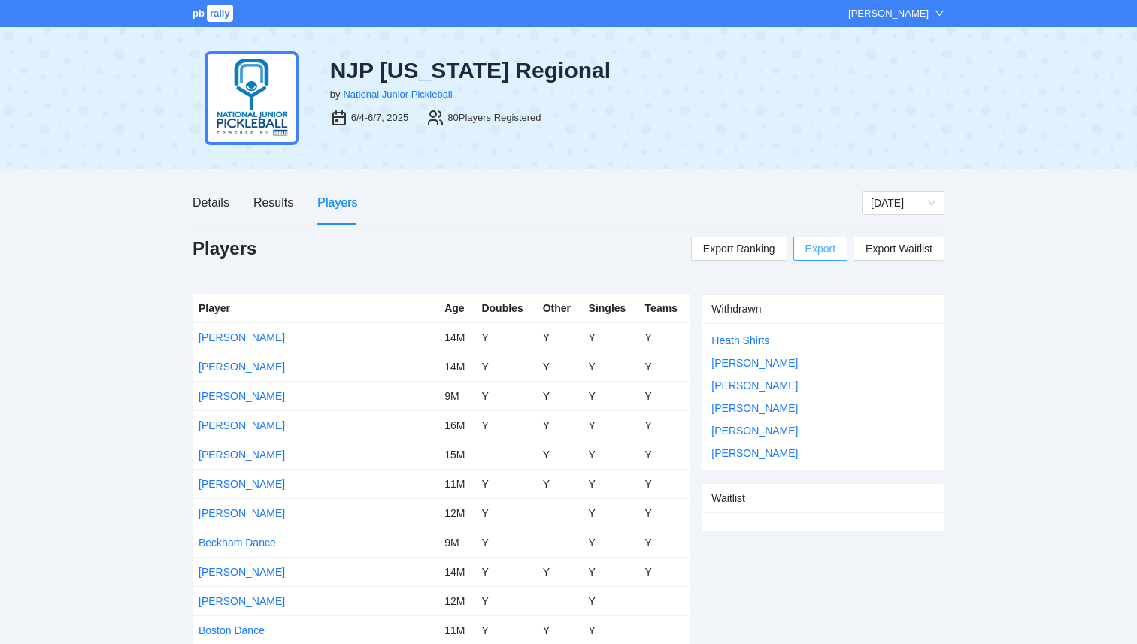
click at [811, 254] on span "Export" at bounding box center [820, 249] width 30 height 23
click at [265, 199] on div "Results" at bounding box center [273, 202] width 40 height 19
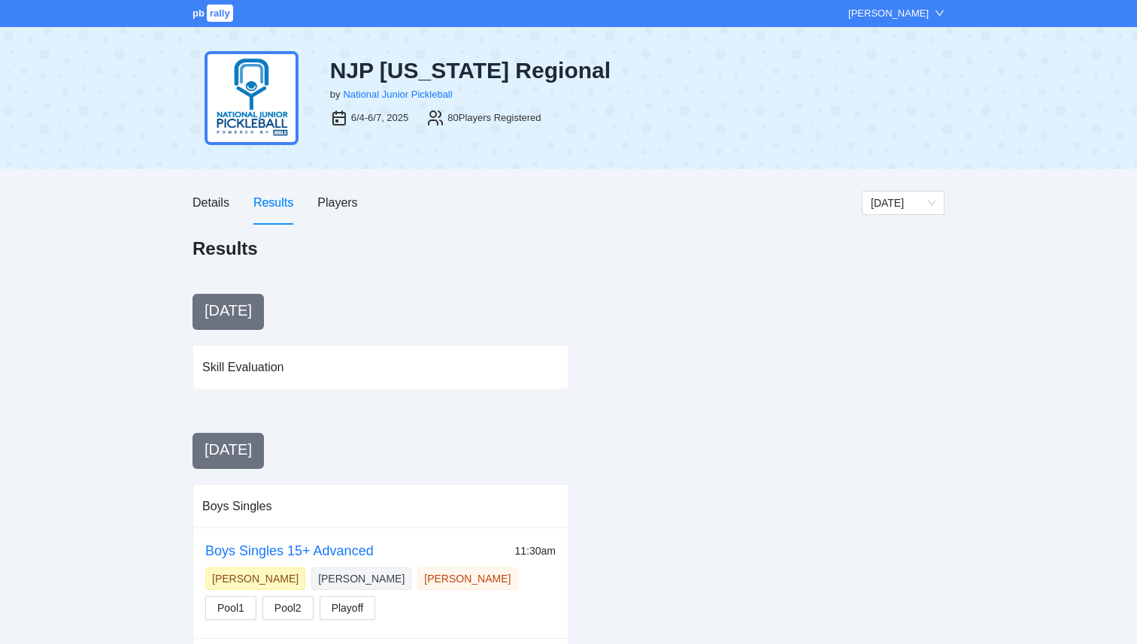
click at [208, 17] on span "rally" at bounding box center [220, 13] width 26 height 17
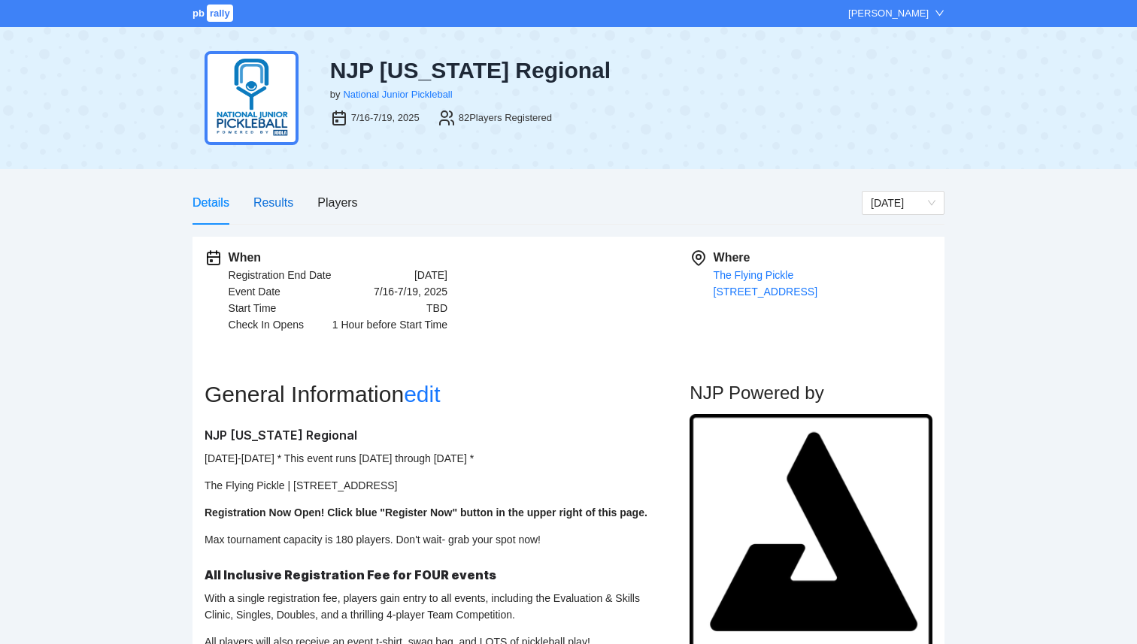
click at [261, 203] on div "Results" at bounding box center [273, 202] width 40 height 19
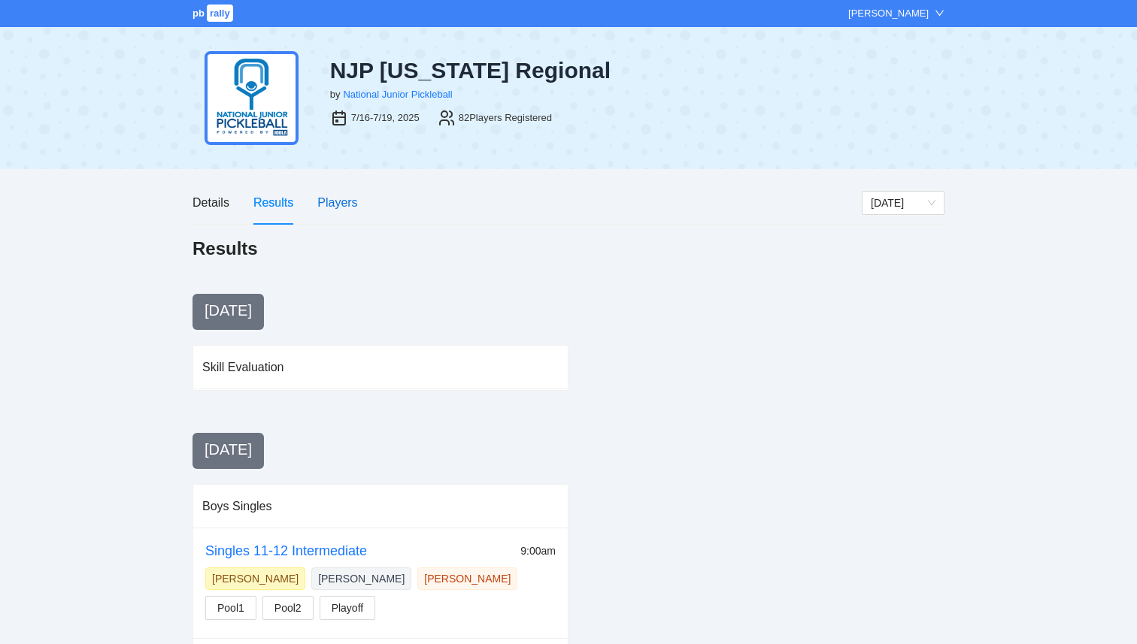
click at [347, 202] on div "Players" at bounding box center [337, 202] width 40 height 19
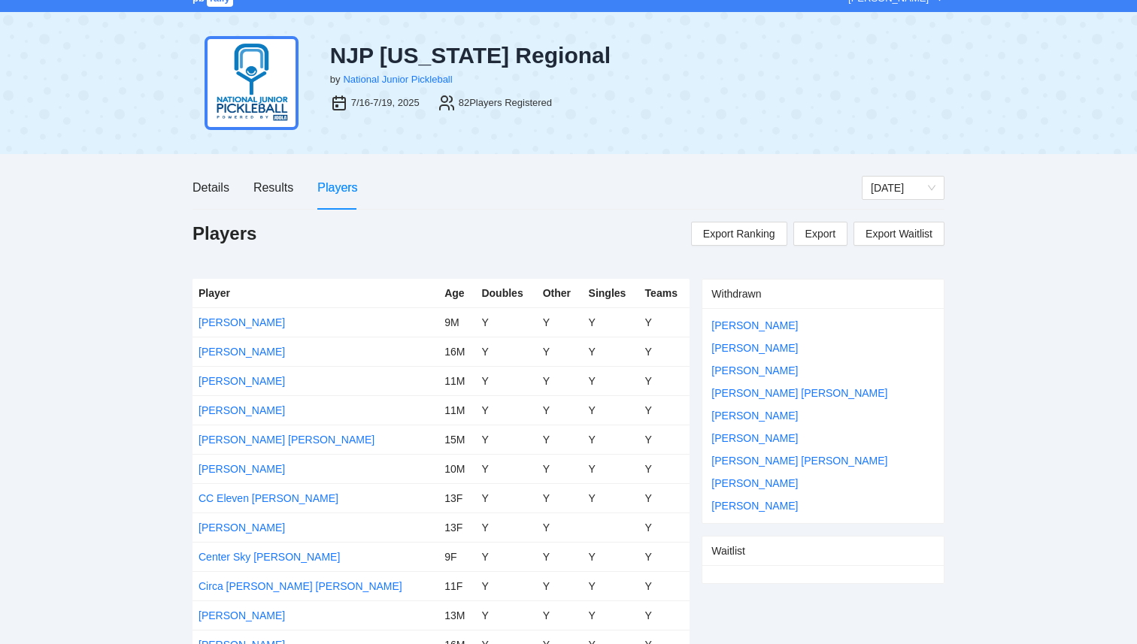
scroll to position [20, 0]
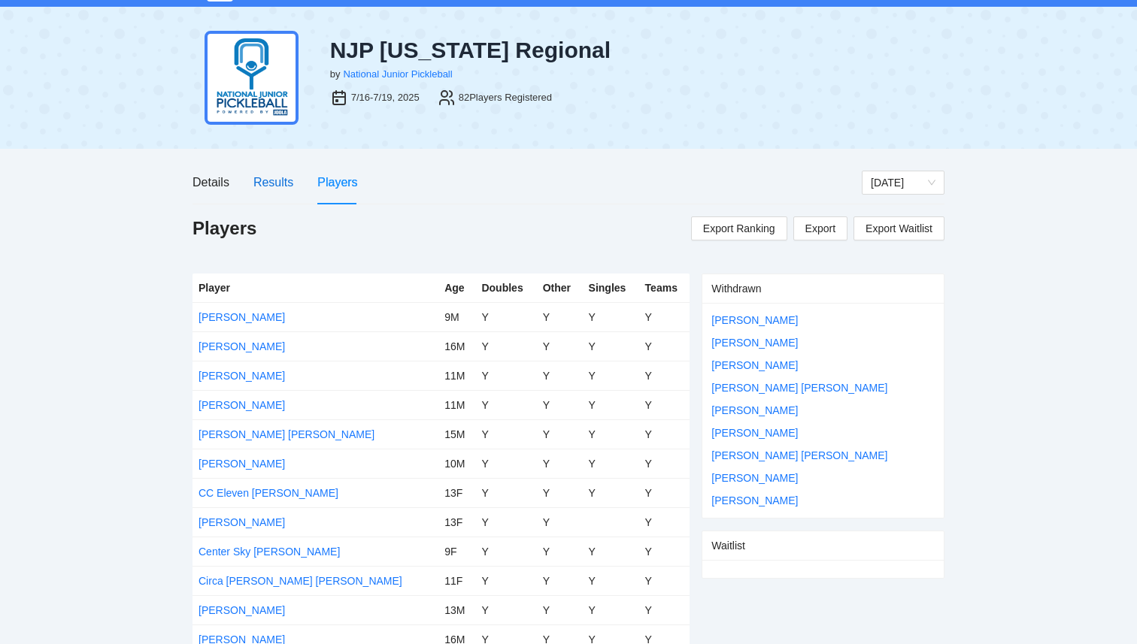
click at [284, 186] on div "Results" at bounding box center [273, 182] width 40 height 19
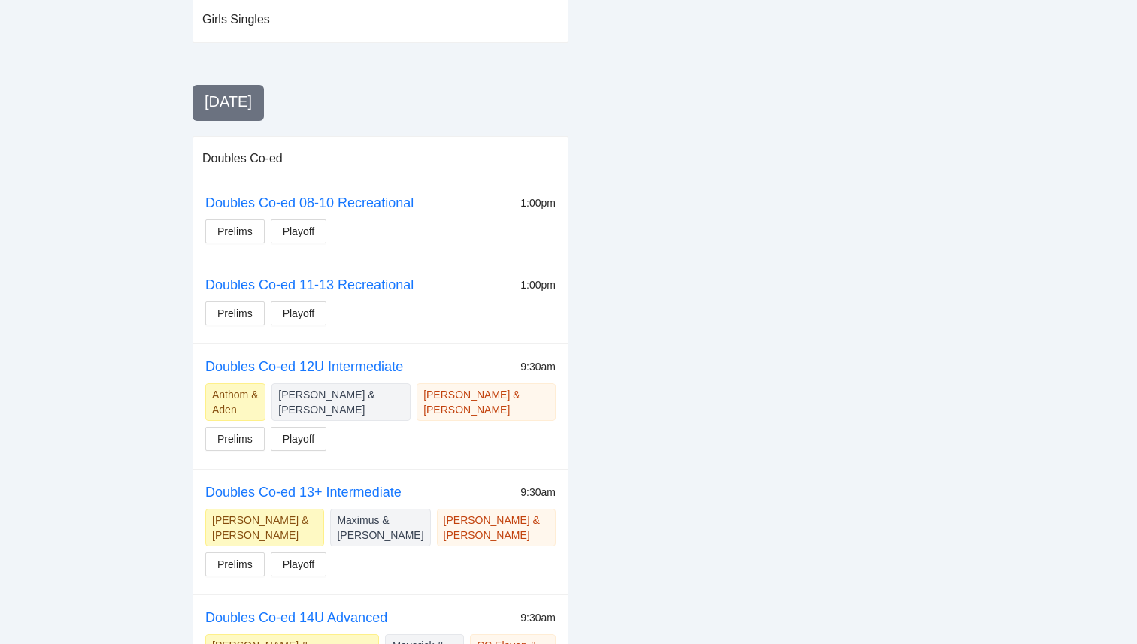
scroll to position [1471, 0]
drag, startPoint x: 421, startPoint y: 174, endPoint x: 205, endPoint y: 171, distance: 216.6
click at [205, 181] on td "Doubles Co-ed 08-10 Recreational 1:00pm Prelims Playoff" at bounding box center [380, 222] width 374 height 82
copy link "Doubles Co-ed 08-10 Recreational"
drag, startPoint x: 426, startPoint y: 266, endPoint x: 207, endPoint y: 253, distance: 220.0
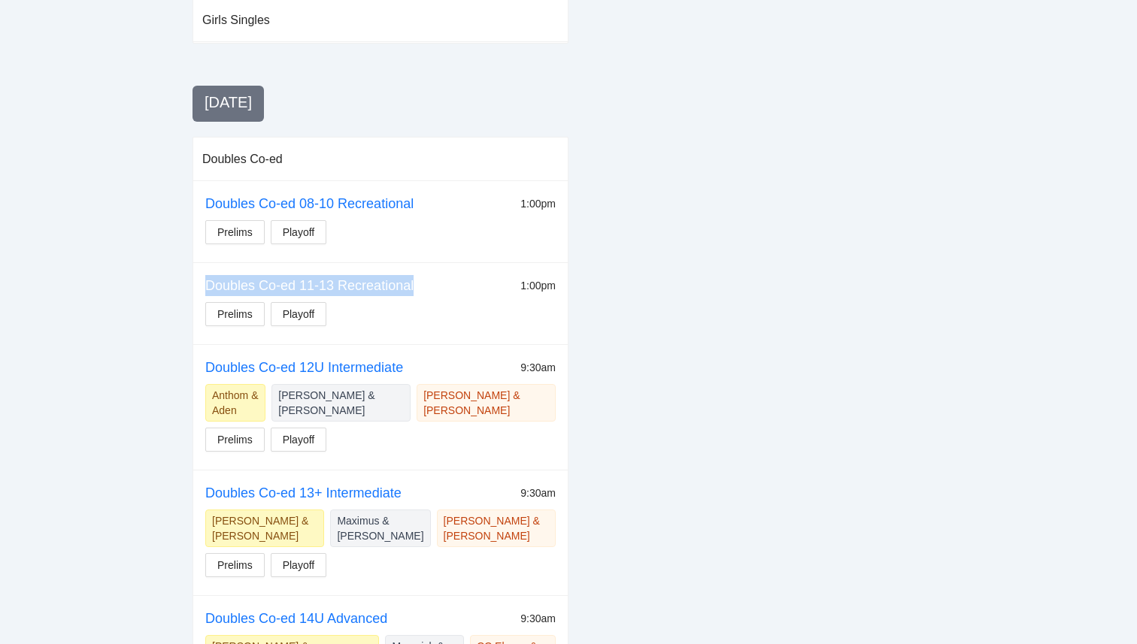
click at [207, 263] on td "Doubles Co-ed 11-13 Recreational 1:00pm Prelims Playoff" at bounding box center [380, 304] width 374 height 82
copy link "Doubles Co-ed 11-13 Recreational"
